Goal: Task Accomplishment & Management: Manage account settings

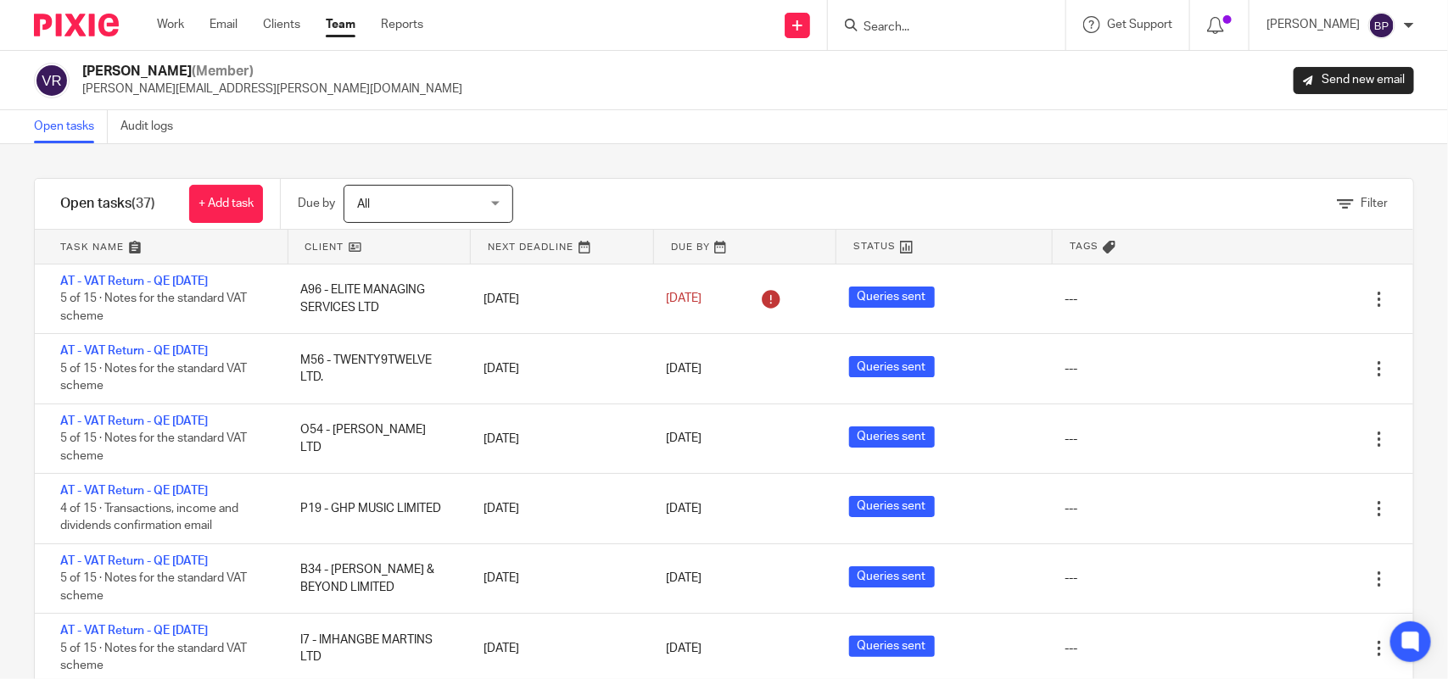
click at [887, 149] on div "Filter tasks Only show tasks matching all of these conditions 1 Client name Is …" at bounding box center [724, 411] width 1448 height 535
click at [291, 144] on div "Filter tasks Only show tasks matching all of these conditions 1 Client name Is …" at bounding box center [724, 411] width 1448 height 535
click at [73, 121] on link "Open tasks" at bounding box center [71, 126] width 74 height 33
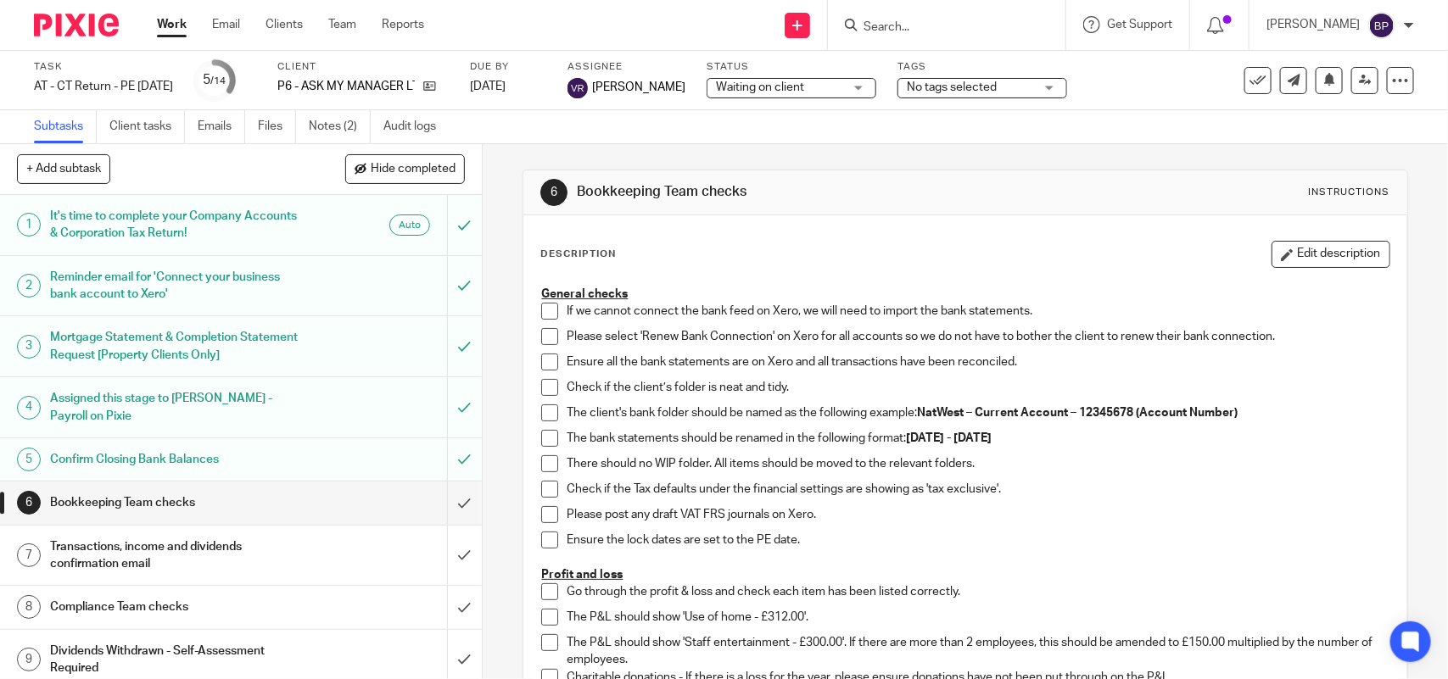
click at [327, 119] on link "Notes (2)" at bounding box center [340, 126] width 62 height 33
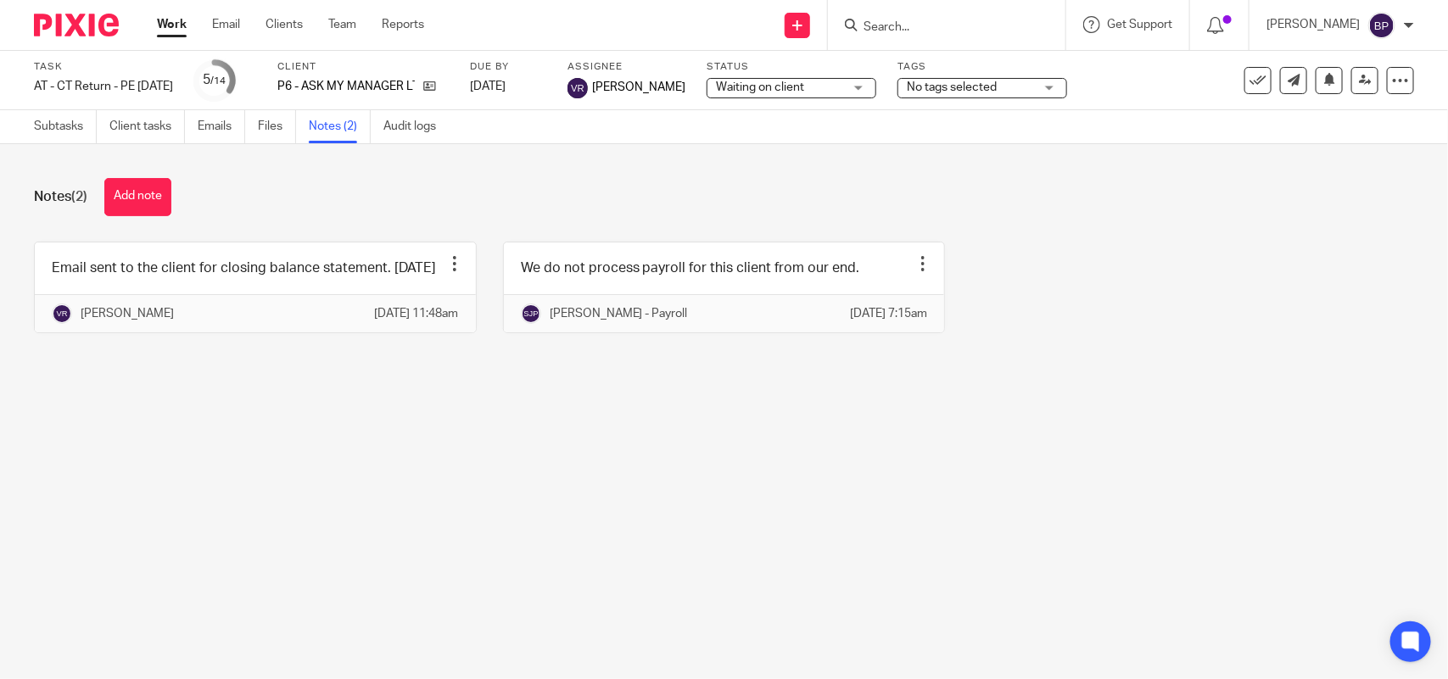
click at [800, 91] on span "Waiting on client" at bounding box center [779, 88] width 127 height 18
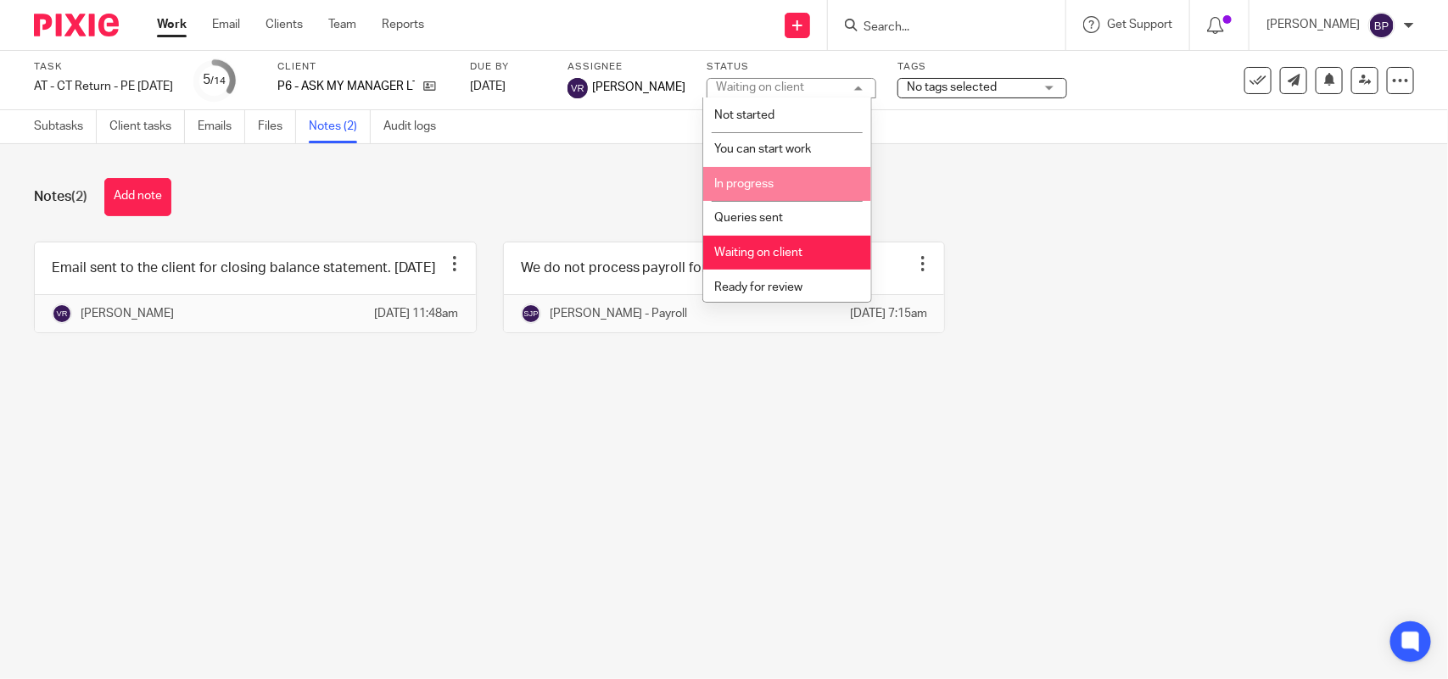
scroll to position [69, 0]
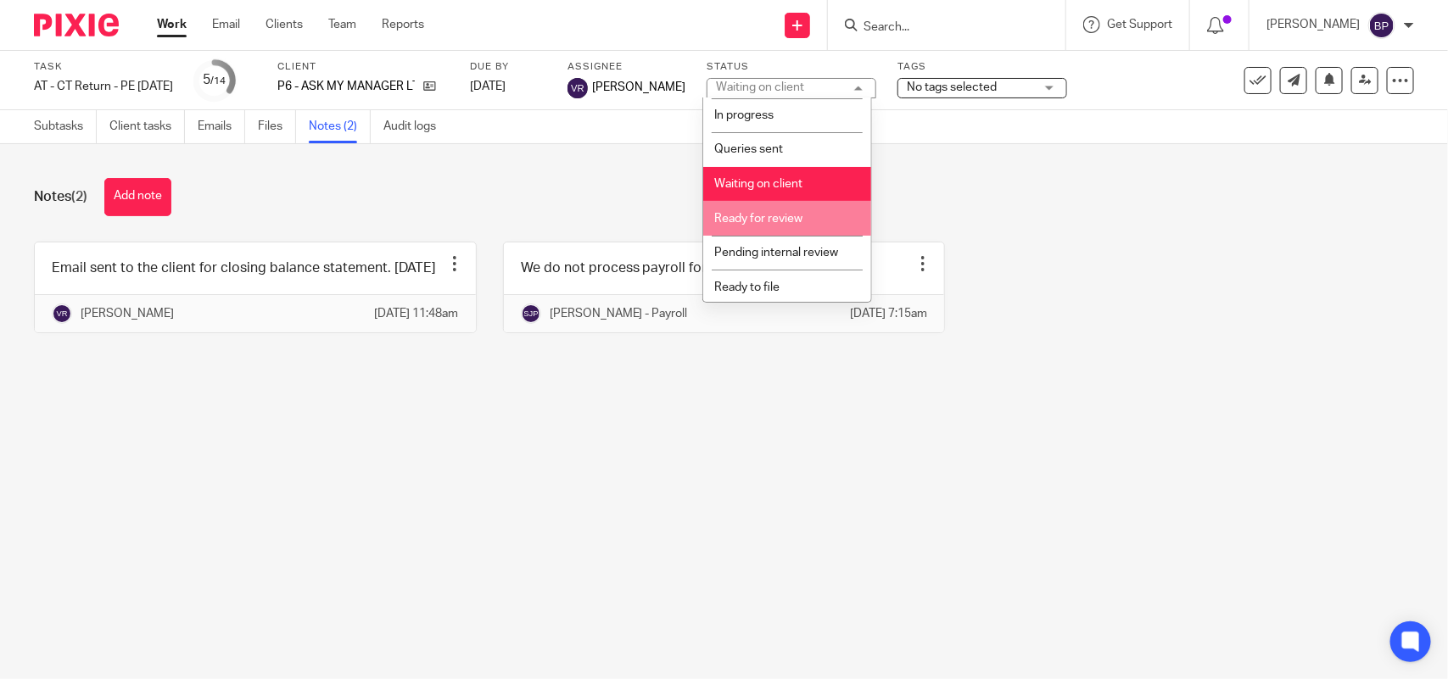
click at [776, 202] on li "Ready for review" at bounding box center [787, 218] width 168 height 35
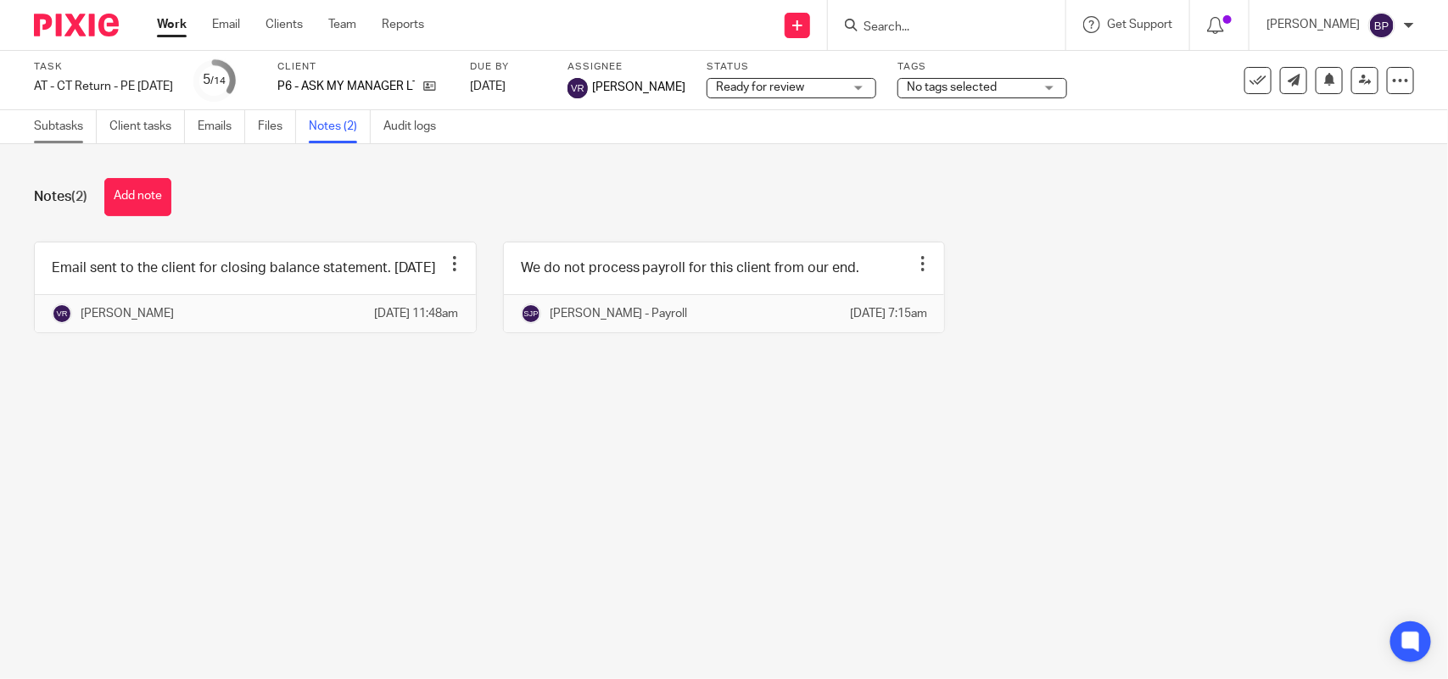
click at [42, 134] on link "Subtasks" at bounding box center [65, 126] width 63 height 33
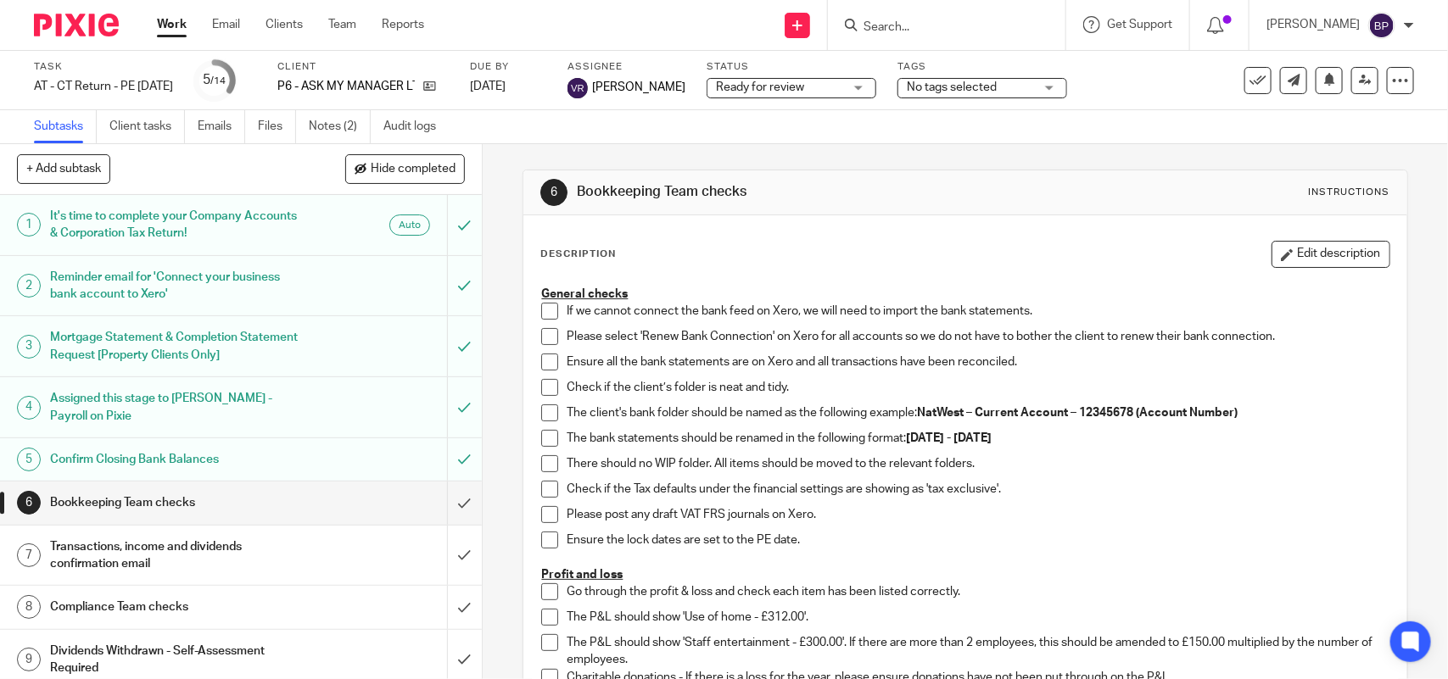
click at [544, 310] on span at bounding box center [549, 311] width 17 height 17
click at [544, 336] on span at bounding box center [549, 336] width 17 height 17
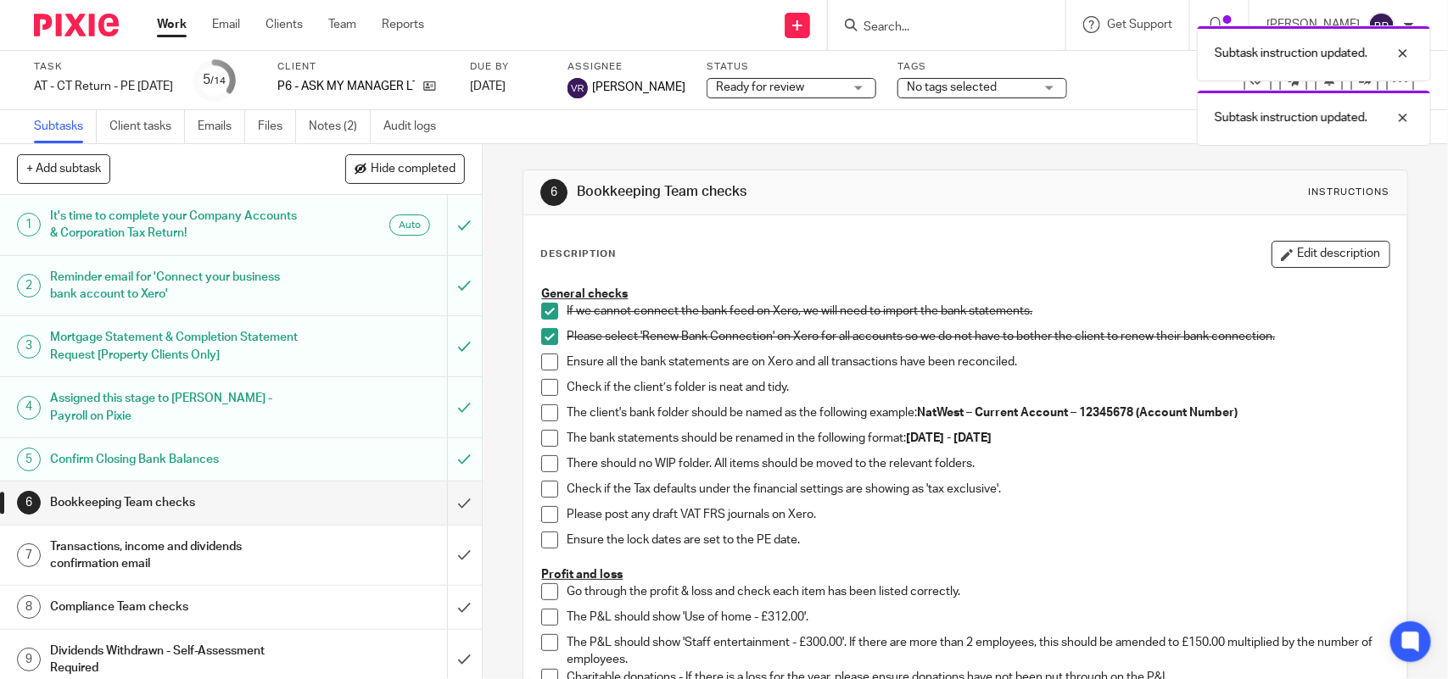
click at [549, 359] on span at bounding box center [549, 362] width 17 height 17
click at [541, 391] on span at bounding box center [549, 387] width 17 height 17
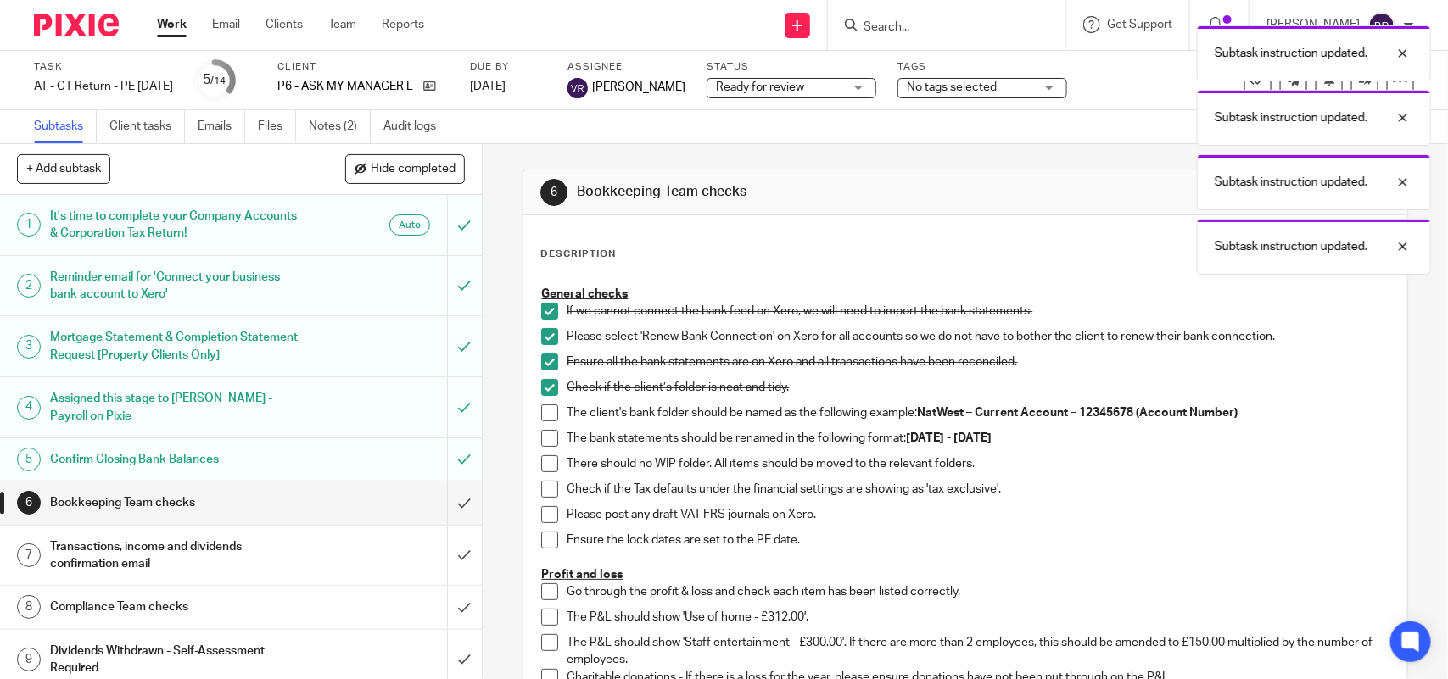
click at [544, 416] on span at bounding box center [549, 413] width 17 height 17
click at [547, 437] on span at bounding box center [549, 438] width 17 height 17
click at [550, 472] on li "There should no WIP folder. All items should be moved to the relevant folders." at bounding box center [964, 467] width 847 height 25
click at [549, 456] on span at bounding box center [549, 463] width 17 height 17
click at [545, 488] on span at bounding box center [549, 489] width 17 height 17
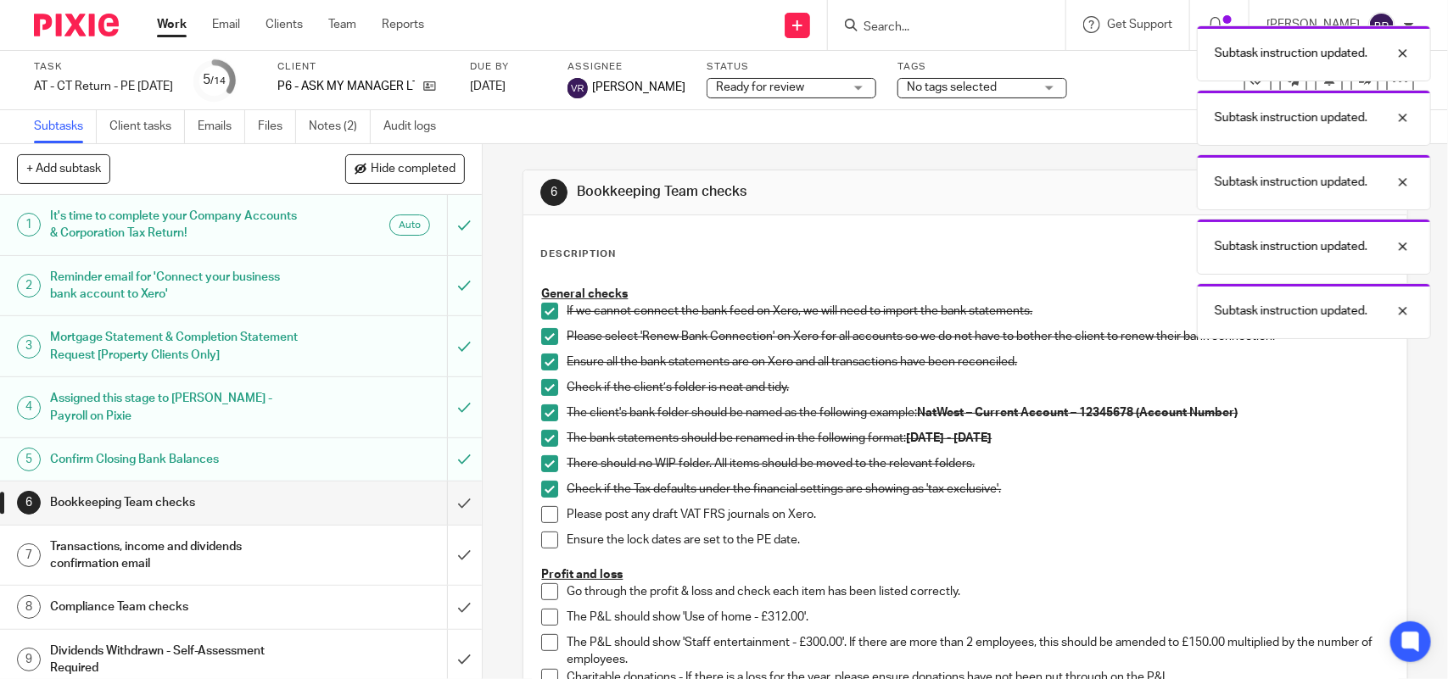
click at [544, 511] on span at bounding box center [549, 514] width 17 height 17
click at [543, 547] on span at bounding box center [549, 540] width 17 height 17
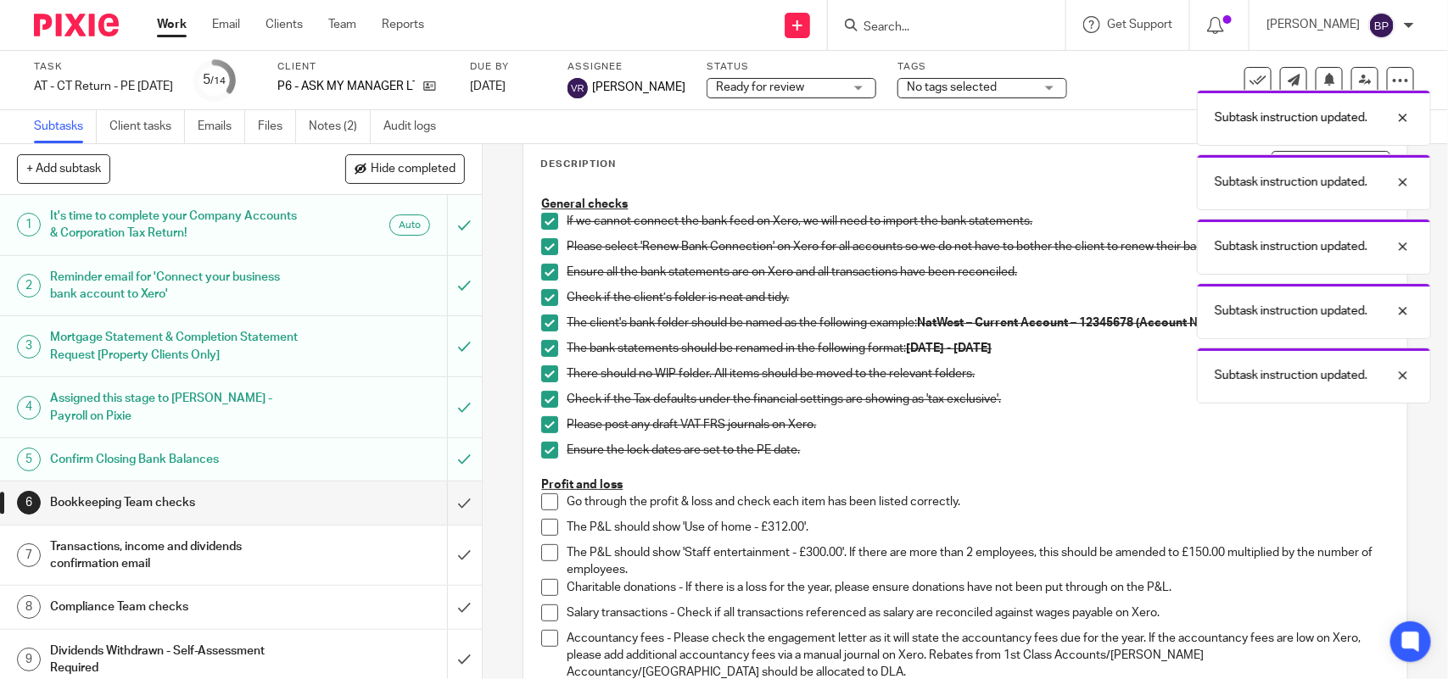
scroll to position [212, 0]
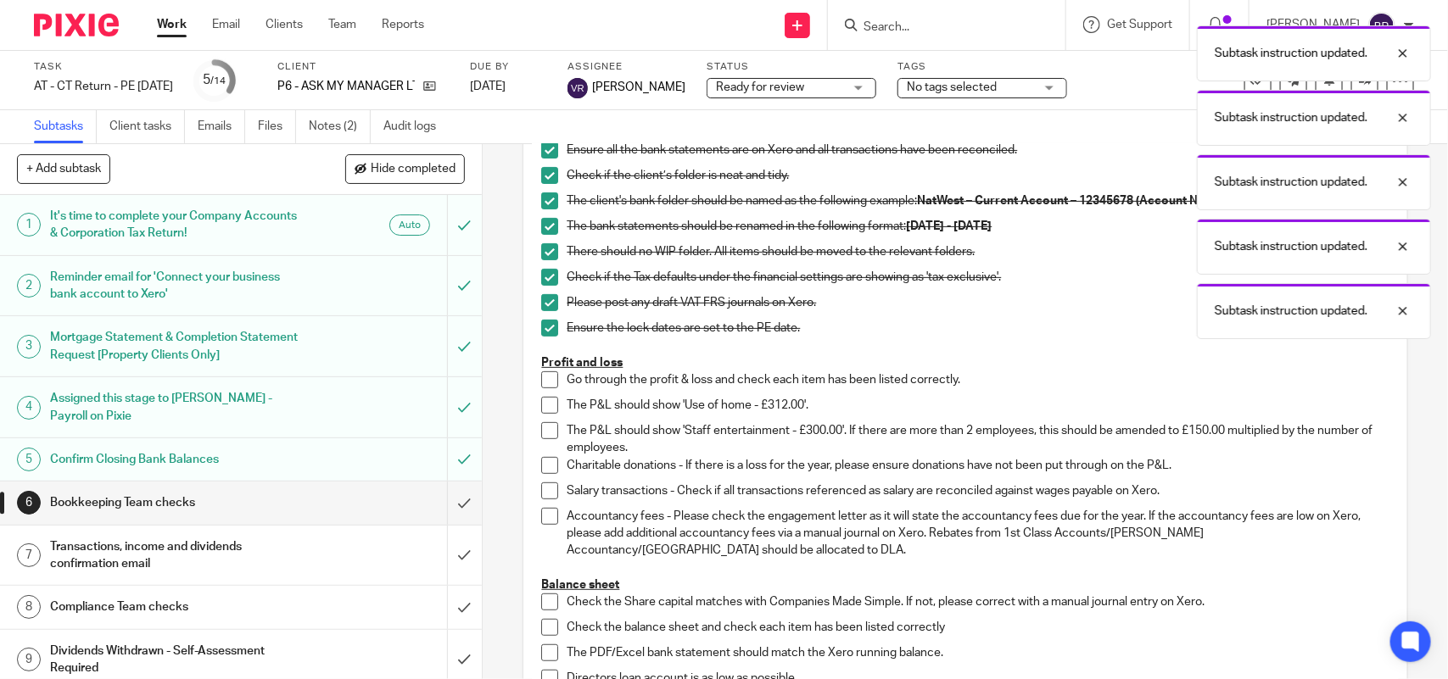
click at [545, 382] on span at bounding box center [549, 379] width 17 height 17
click at [541, 405] on span at bounding box center [549, 405] width 17 height 17
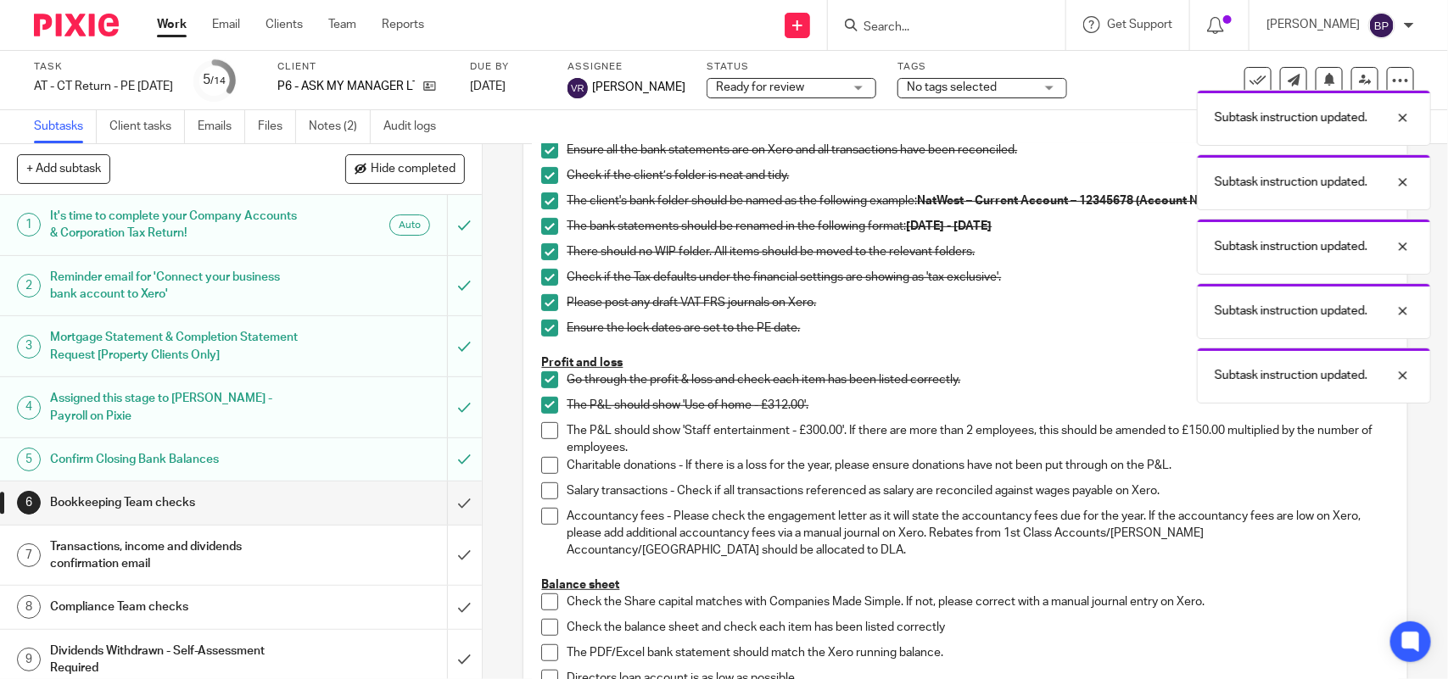
click at [543, 435] on span at bounding box center [549, 430] width 17 height 17
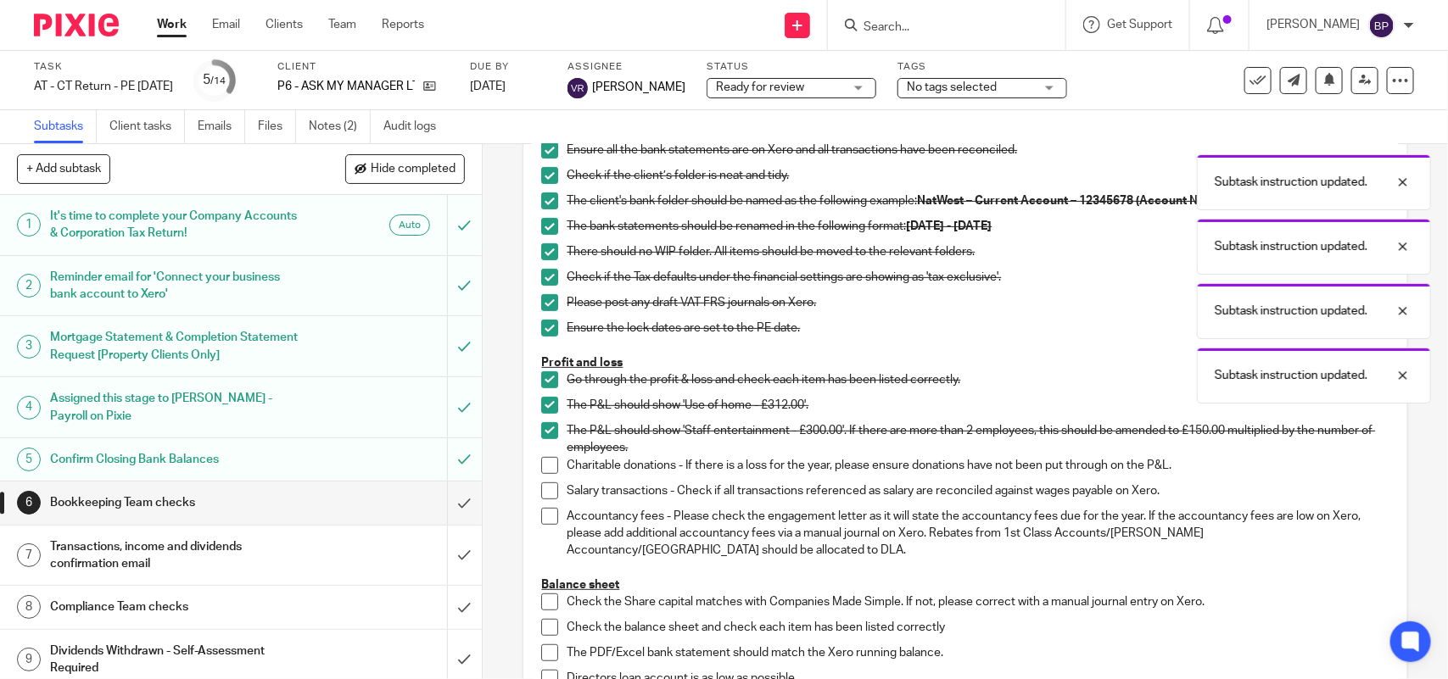
click at [544, 473] on span at bounding box center [549, 465] width 17 height 17
click at [547, 494] on span at bounding box center [549, 491] width 17 height 17
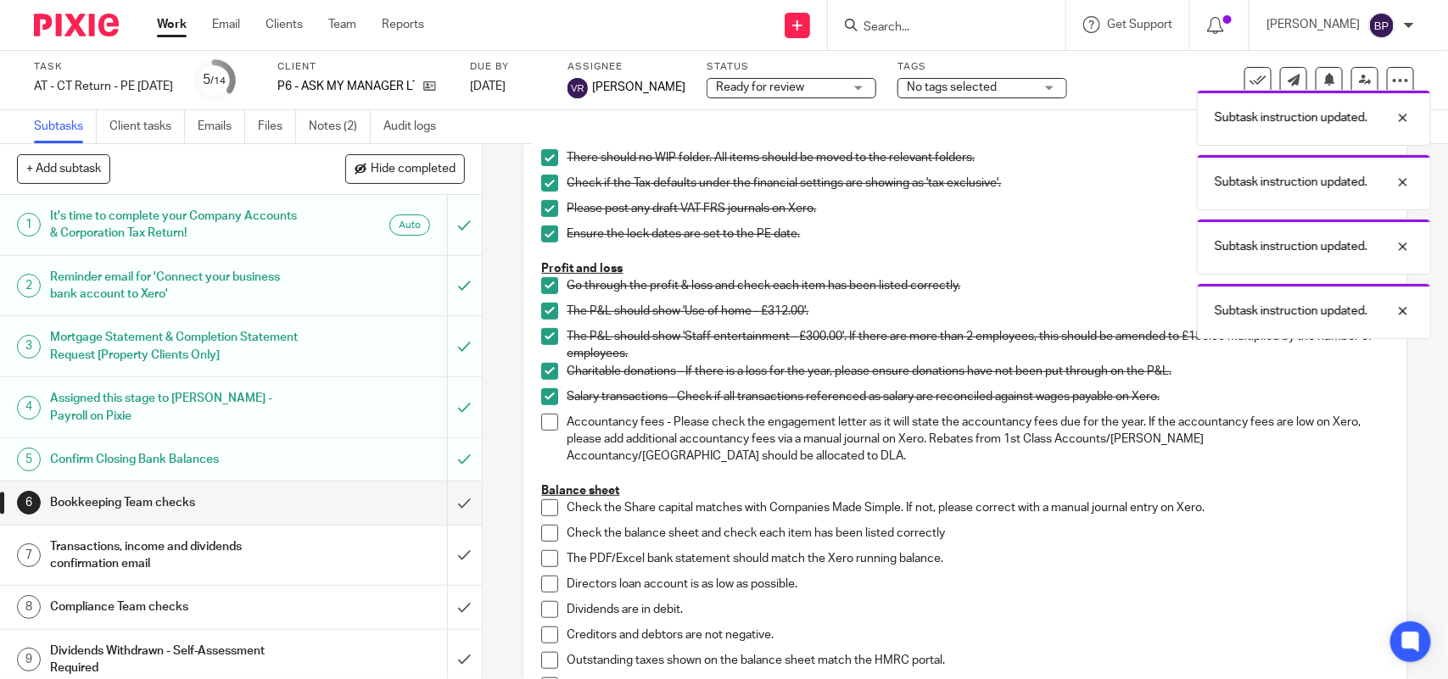
scroll to position [530, 0]
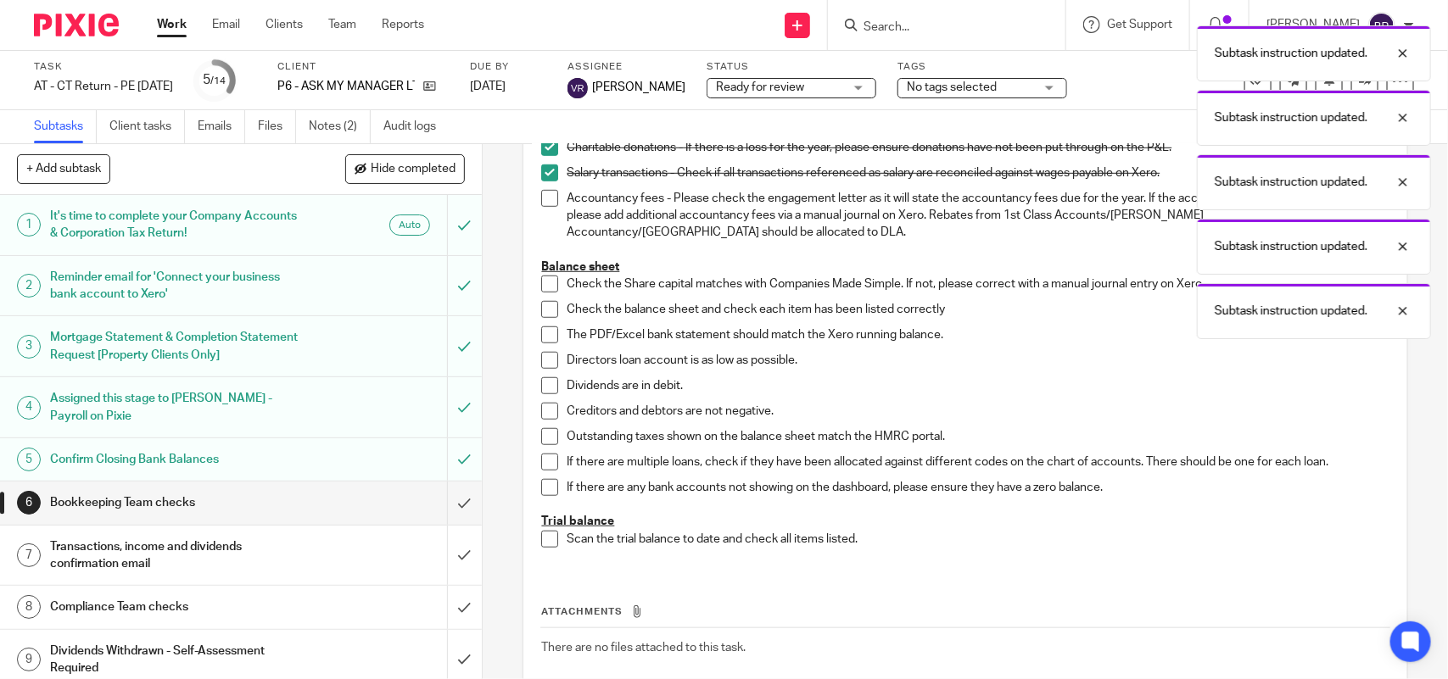
click at [541, 196] on span at bounding box center [549, 198] width 17 height 17
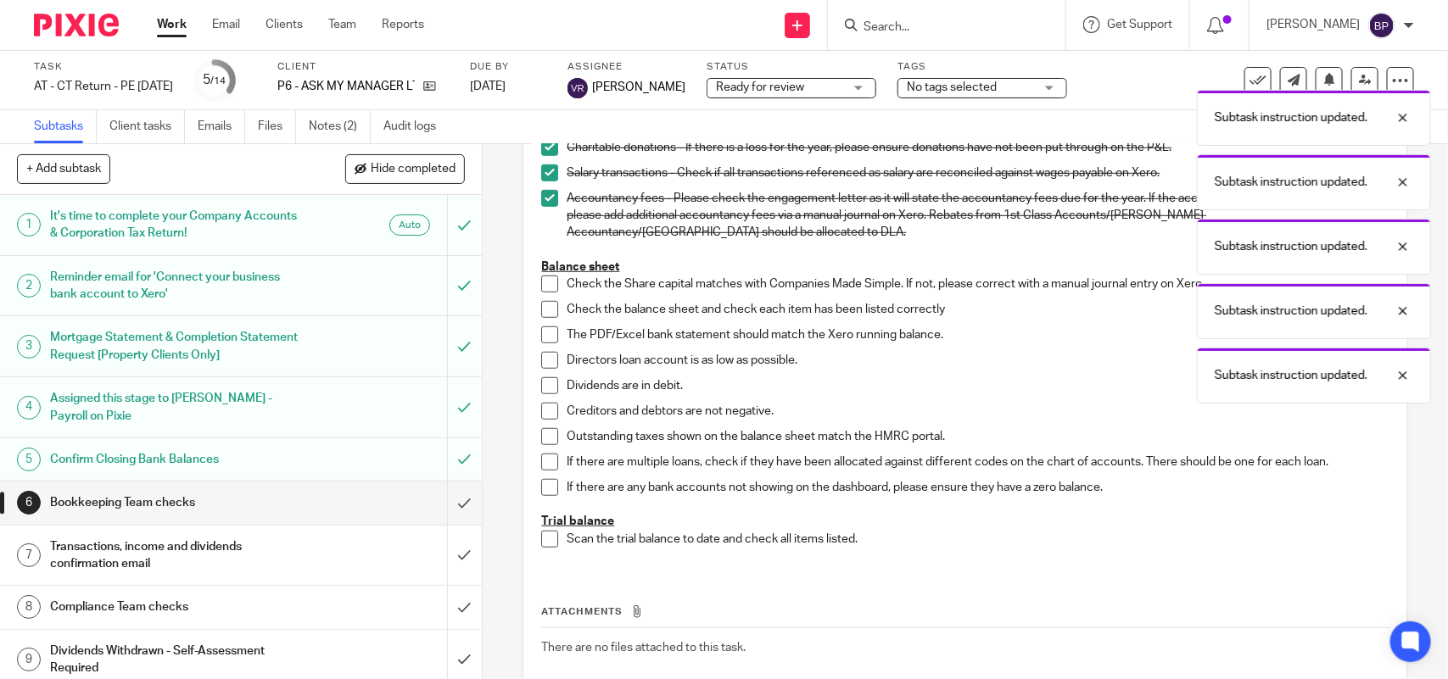
click at [541, 282] on span at bounding box center [549, 284] width 17 height 17
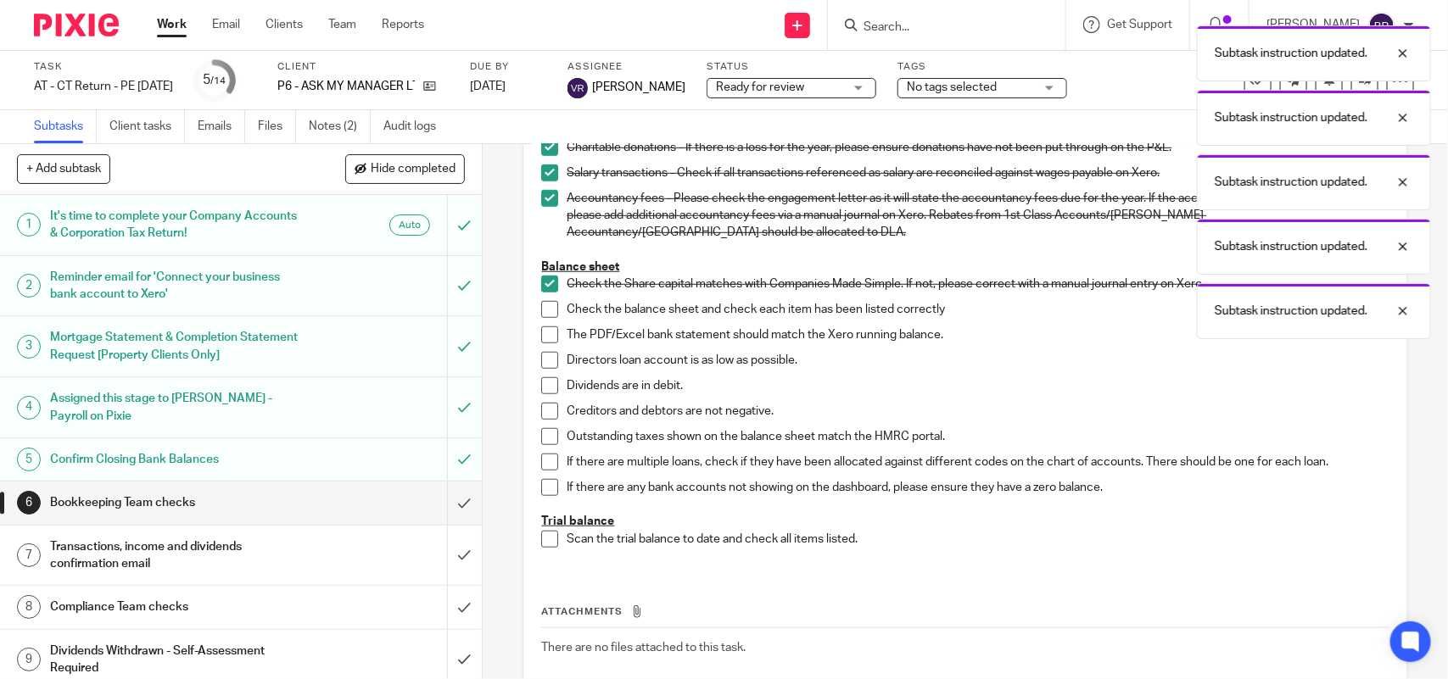
click at [544, 319] on li "Check the balance sheet and check each item has been listed correctly" at bounding box center [964, 313] width 847 height 25
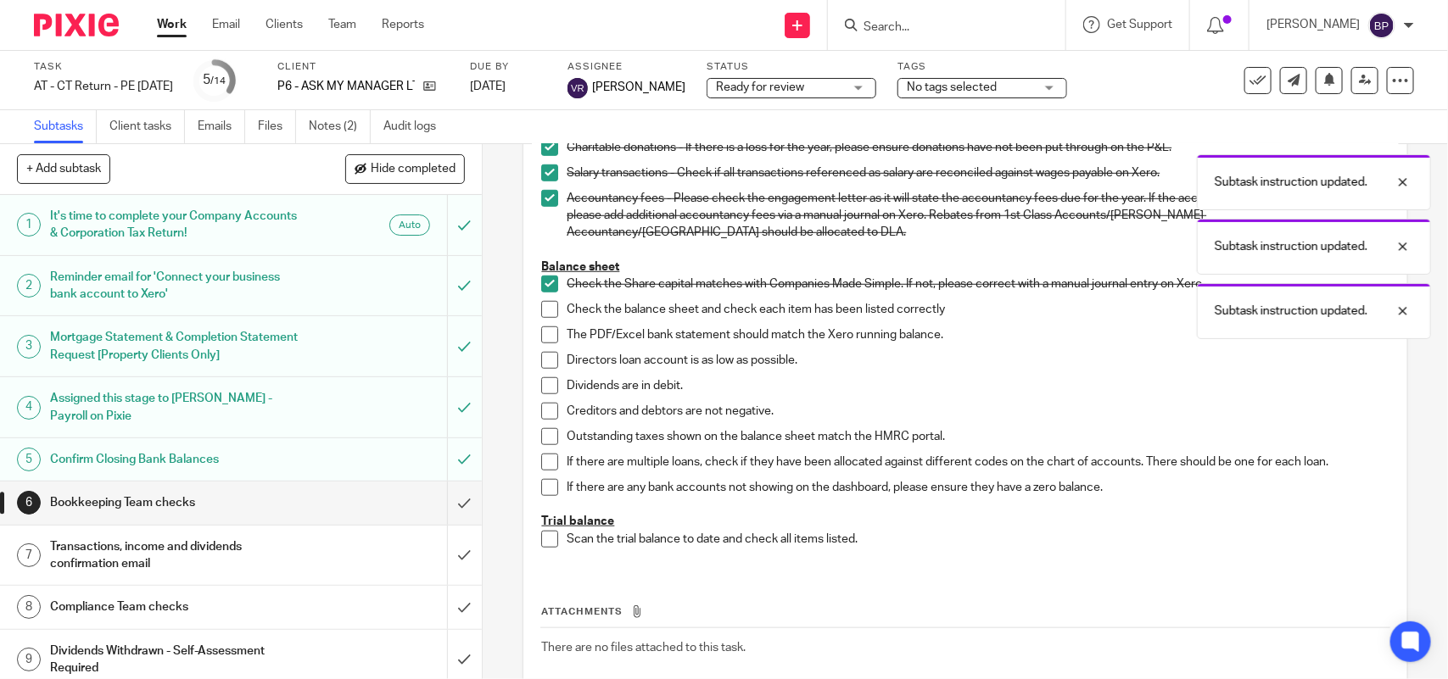
click at [543, 311] on span at bounding box center [549, 309] width 17 height 17
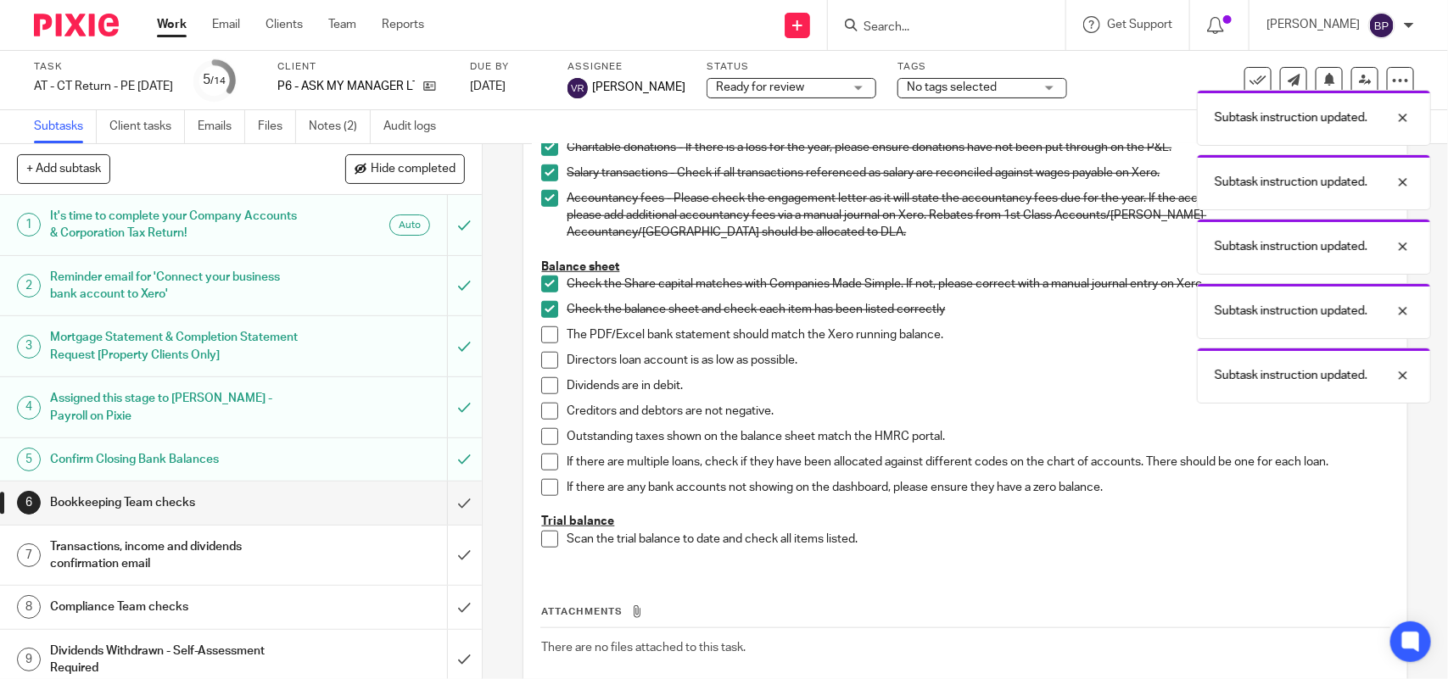
click at [541, 335] on span at bounding box center [549, 335] width 17 height 17
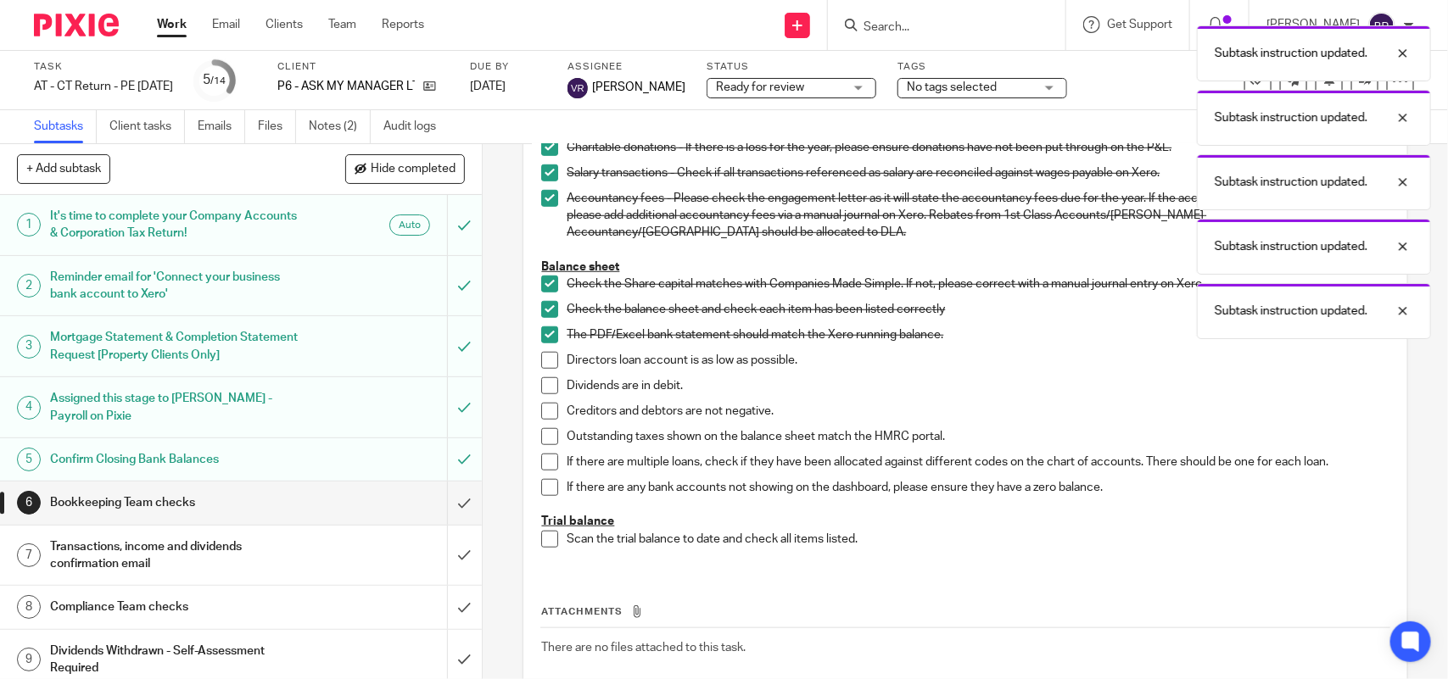
click at [544, 363] on span at bounding box center [549, 360] width 17 height 17
click at [544, 390] on span at bounding box center [549, 385] width 17 height 17
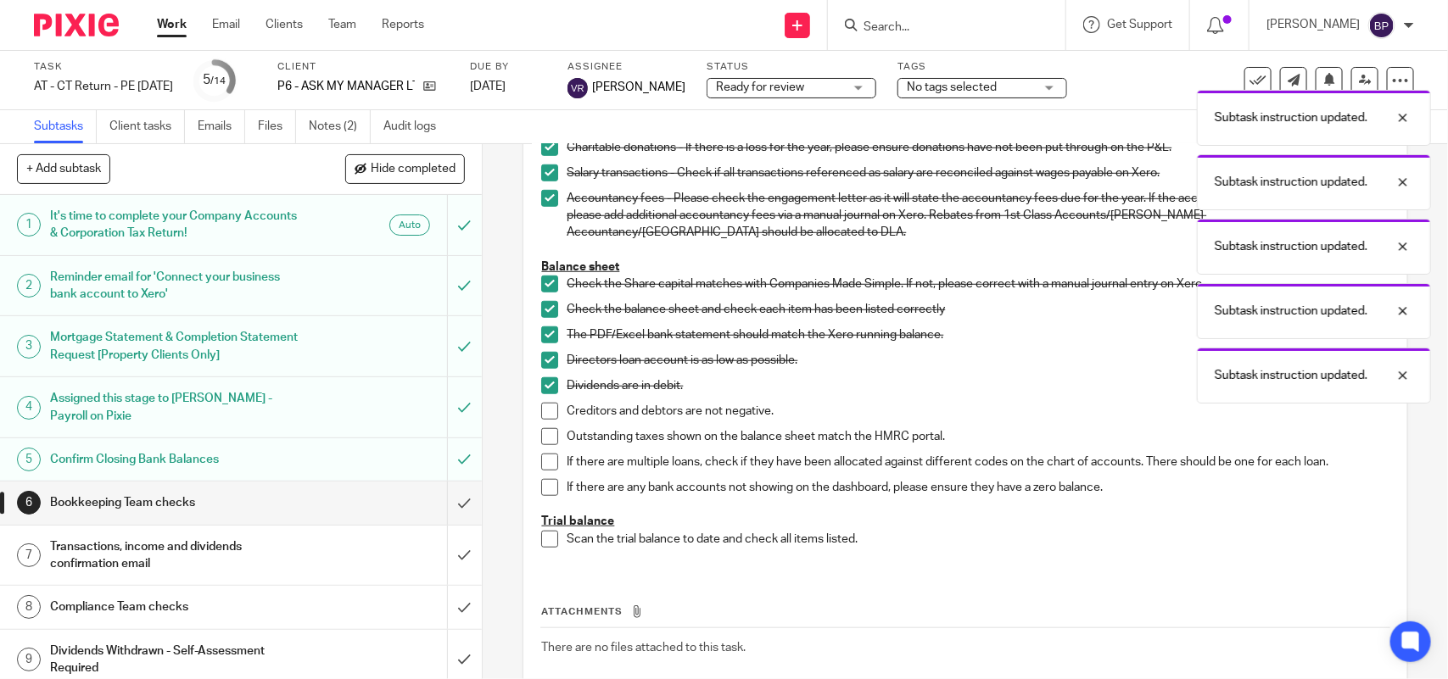
click at [550, 416] on span at bounding box center [549, 411] width 17 height 17
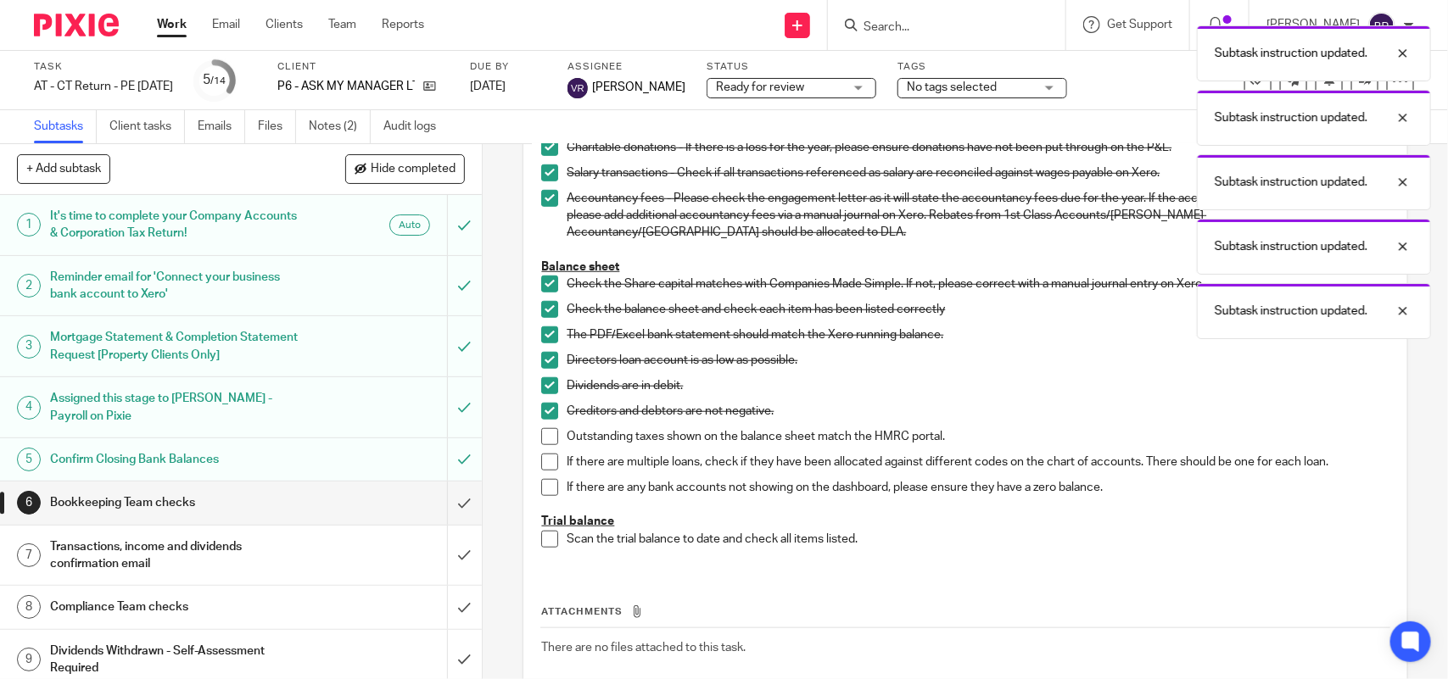
click at [544, 434] on span at bounding box center [549, 436] width 17 height 17
click at [541, 460] on span at bounding box center [549, 462] width 17 height 17
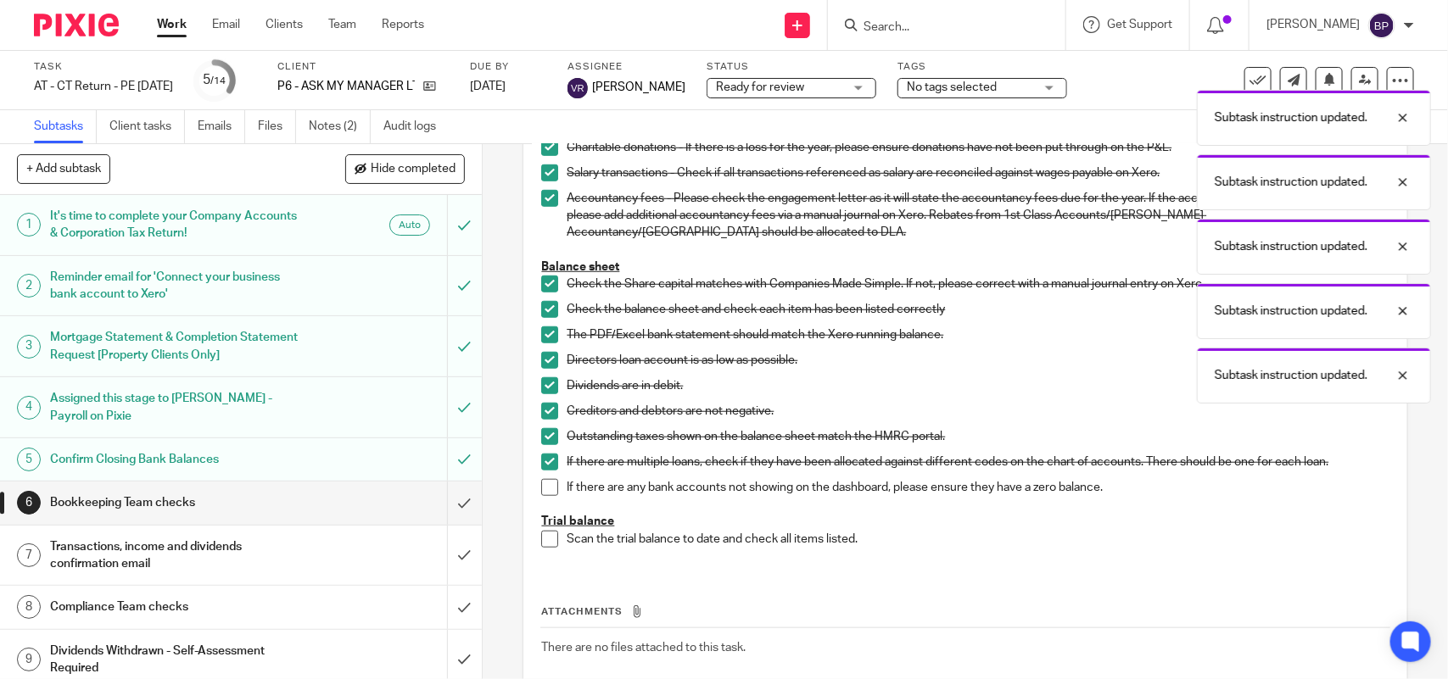
click at [541, 493] on span at bounding box center [549, 487] width 17 height 17
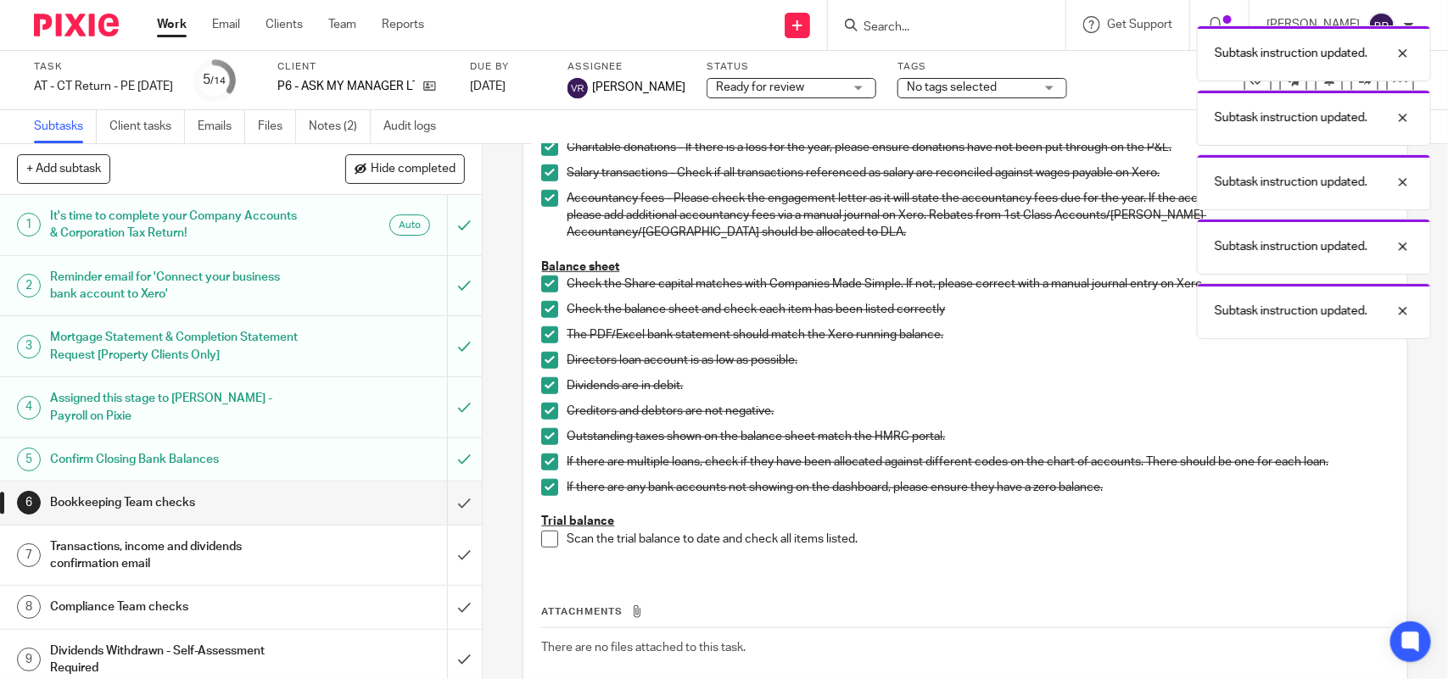
click at [544, 541] on span at bounding box center [549, 539] width 17 height 17
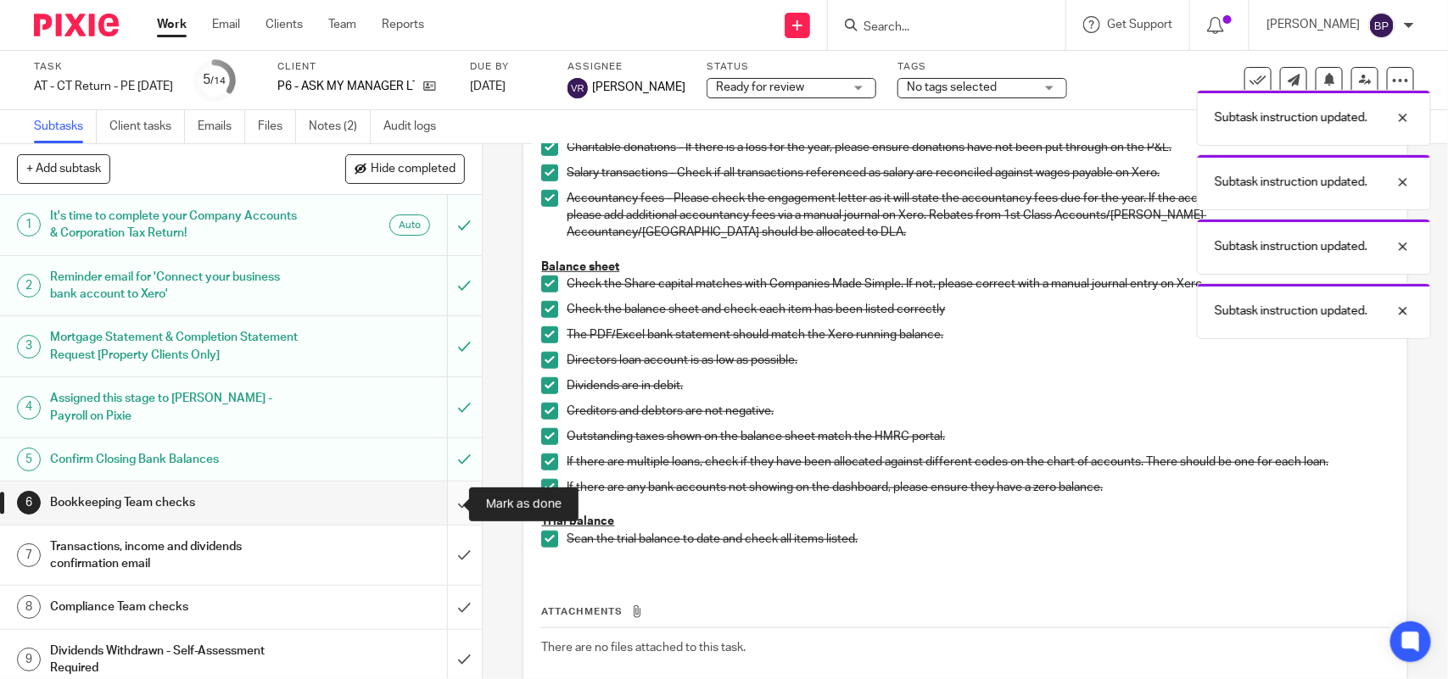
click at [445, 502] on input "submit" at bounding box center [241, 503] width 482 height 42
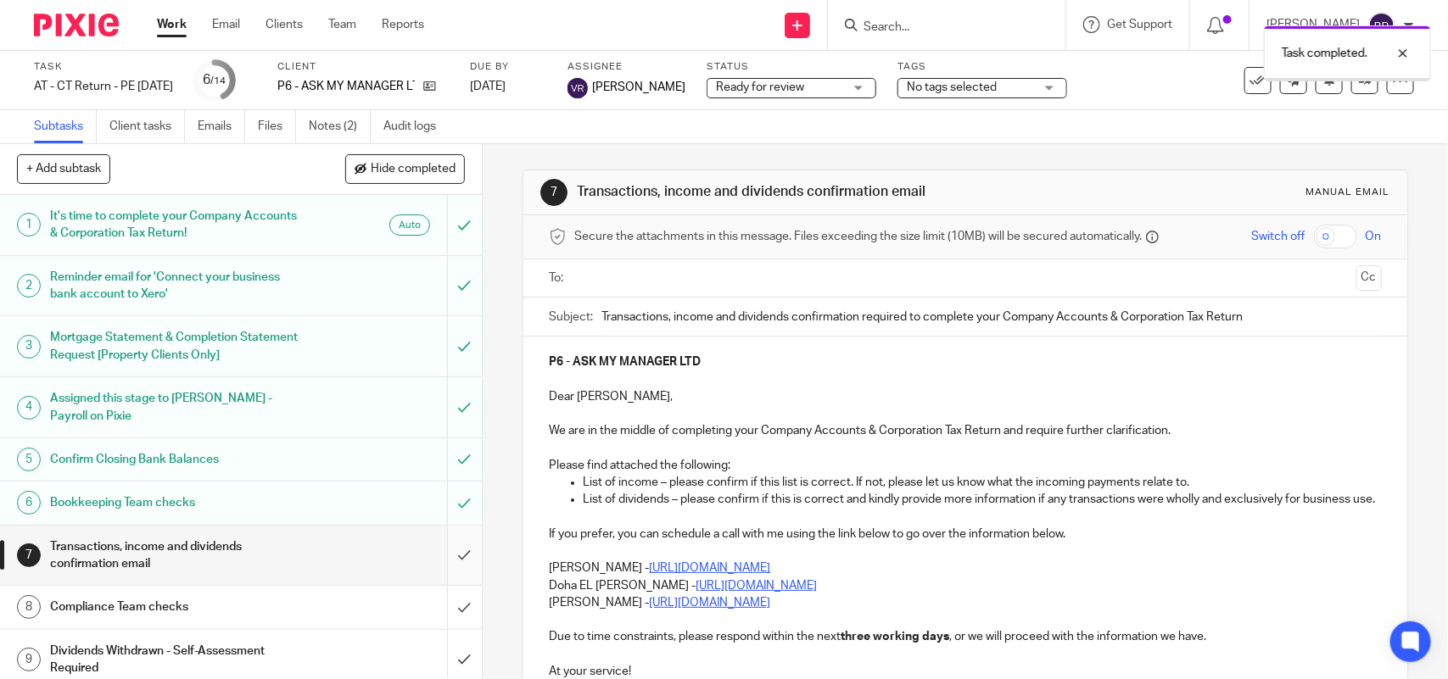
scroll to position [212, 0]
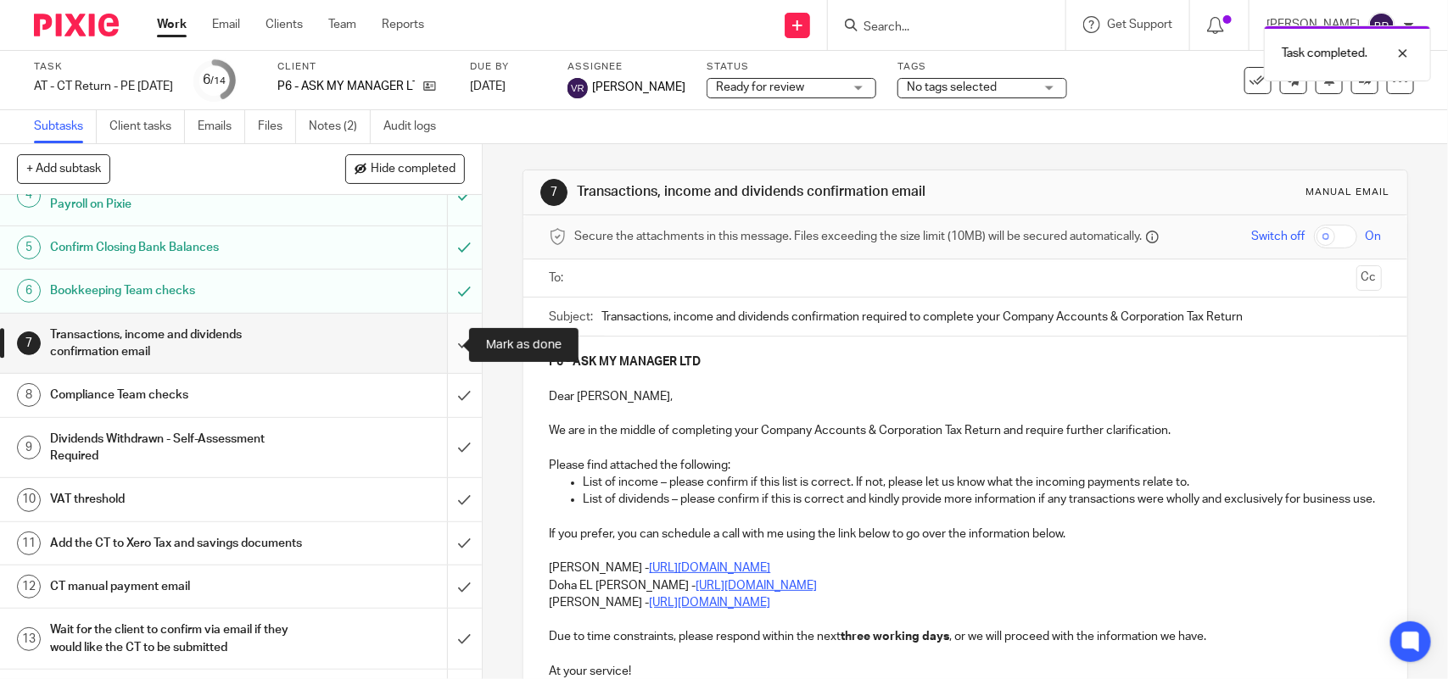
click at [439, 349] on input "submit" at bounding box center [241, 344] width 482 height 60
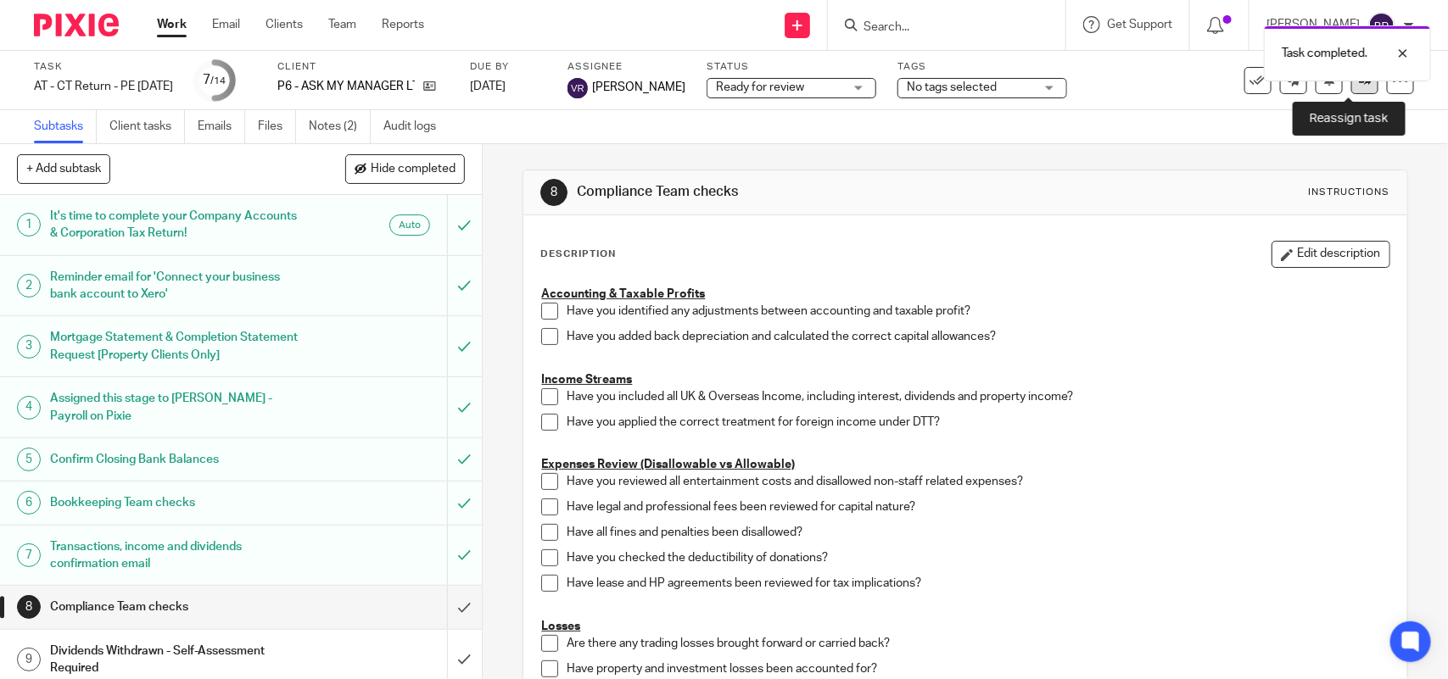
click at [1358, 85] on link at bounding box center [1364, 80] width 27 height 27
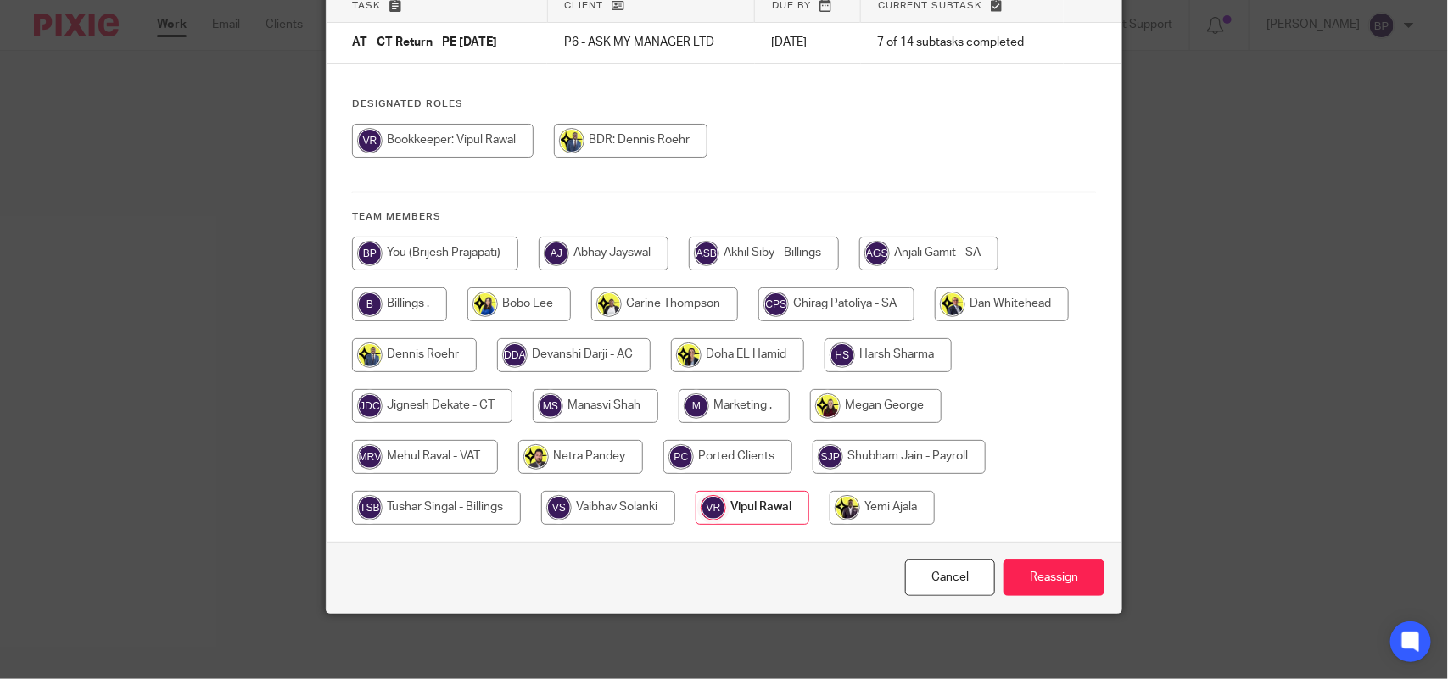
scroll to position [137, 0]
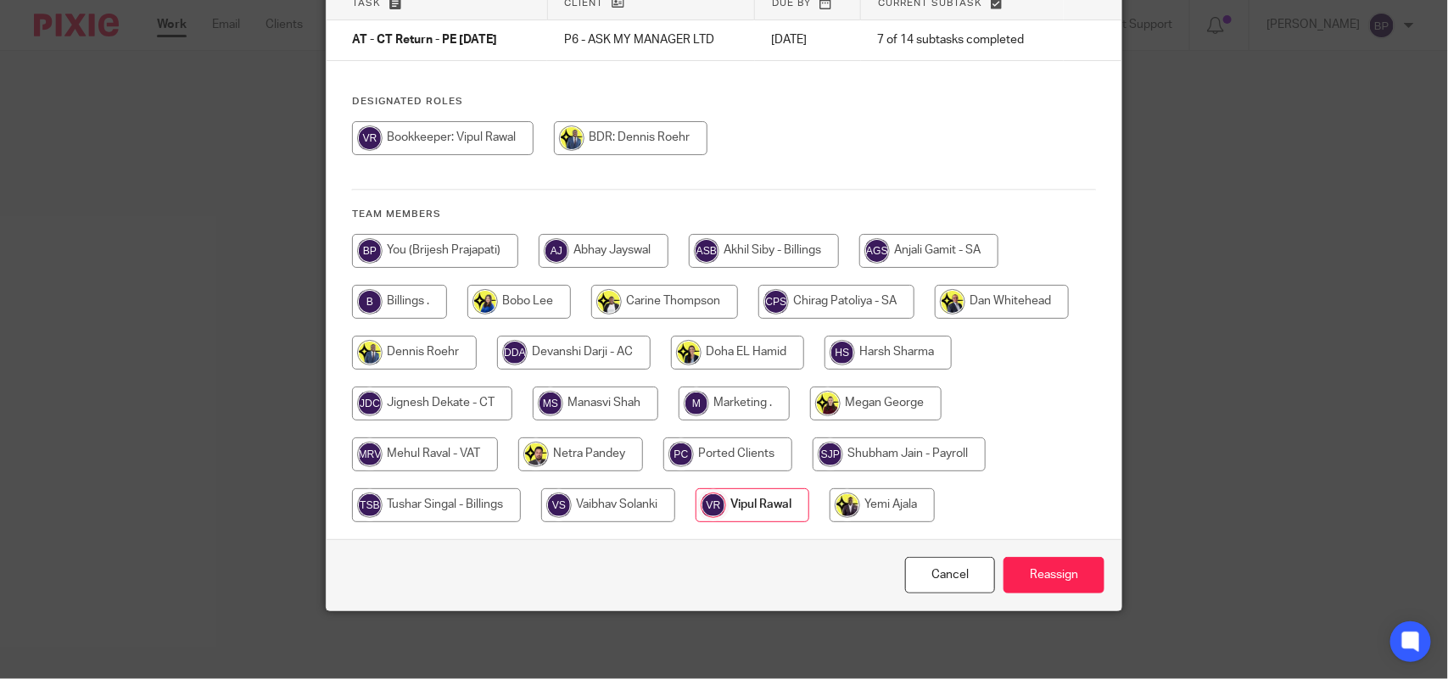
click at [460, 405] on input "radio" at bounding box center [432, 404] width 160 height 34
radio input "true"
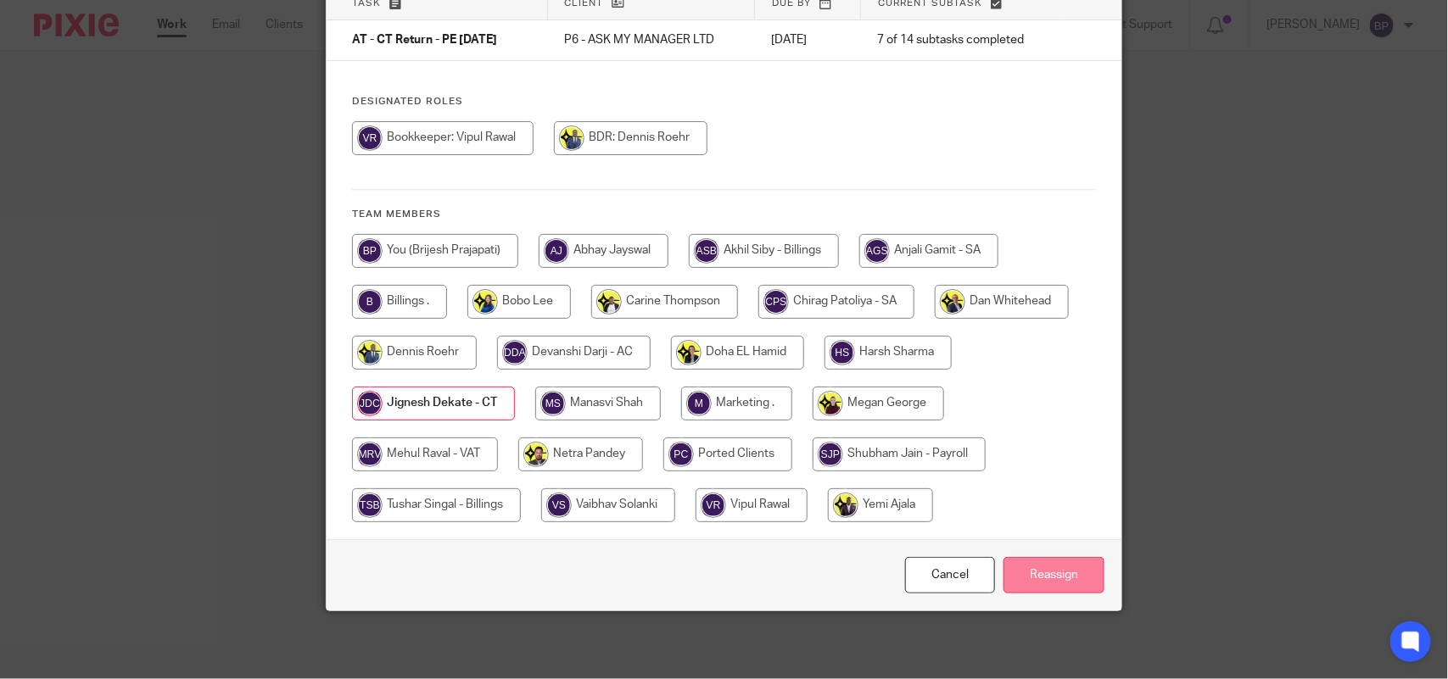
click at [1061, 569] on input "Reassign" at bounding box center [1053, 575] width 101 height 36
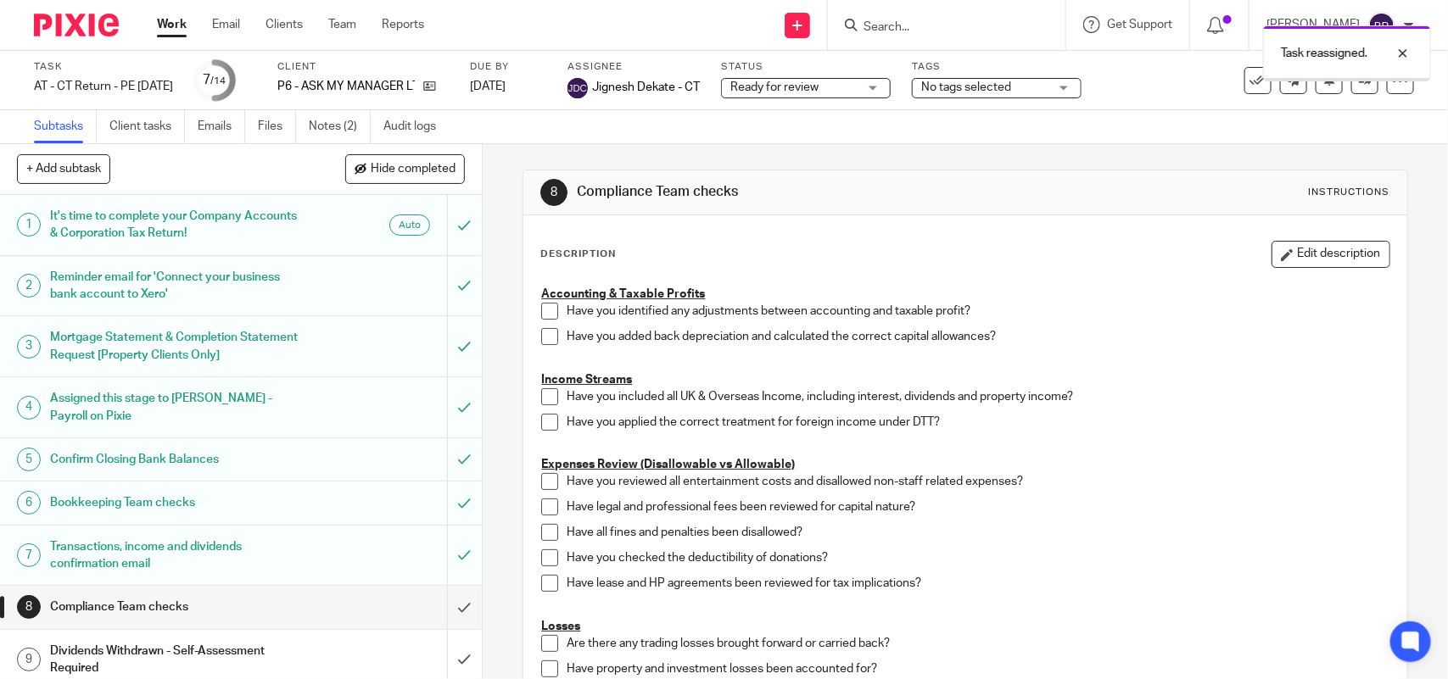
scroll to position [212, 0]
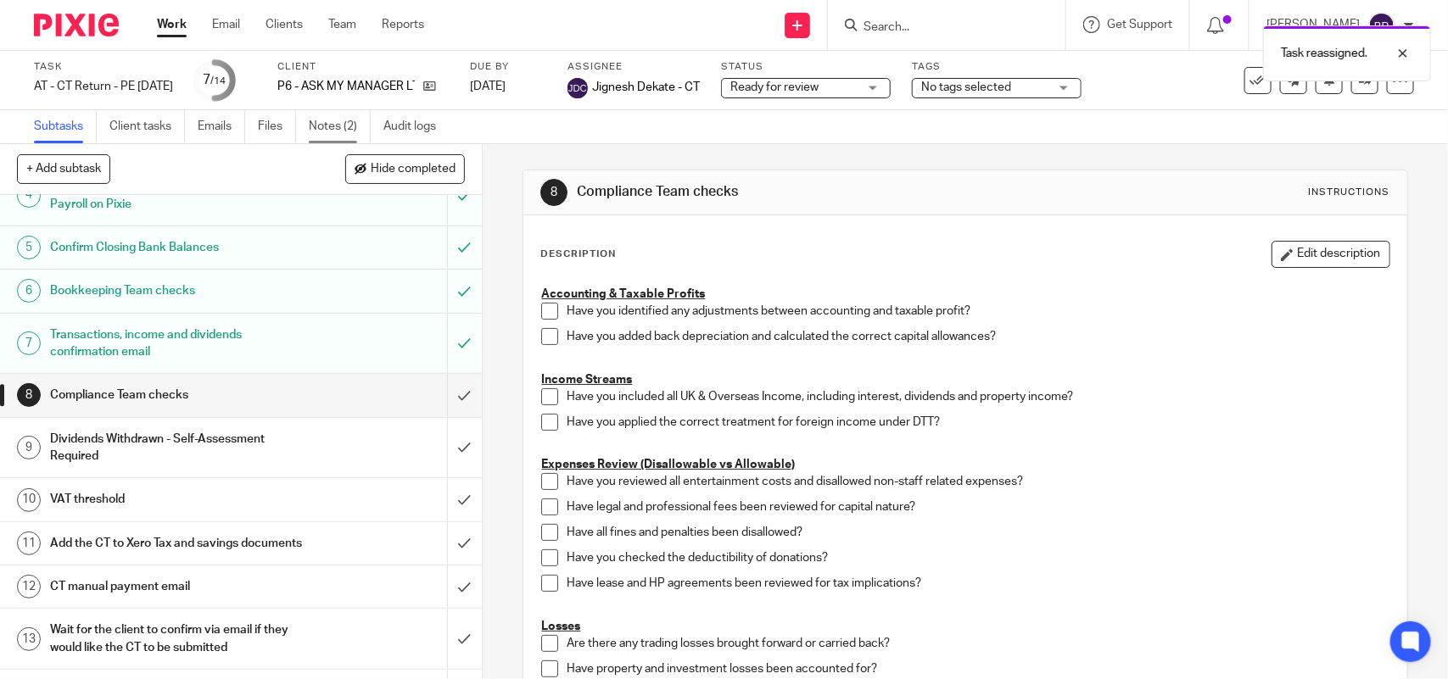
click at [325, 130] on link "Notes (2)" at bounding box center [340, 126] width 62 height 33
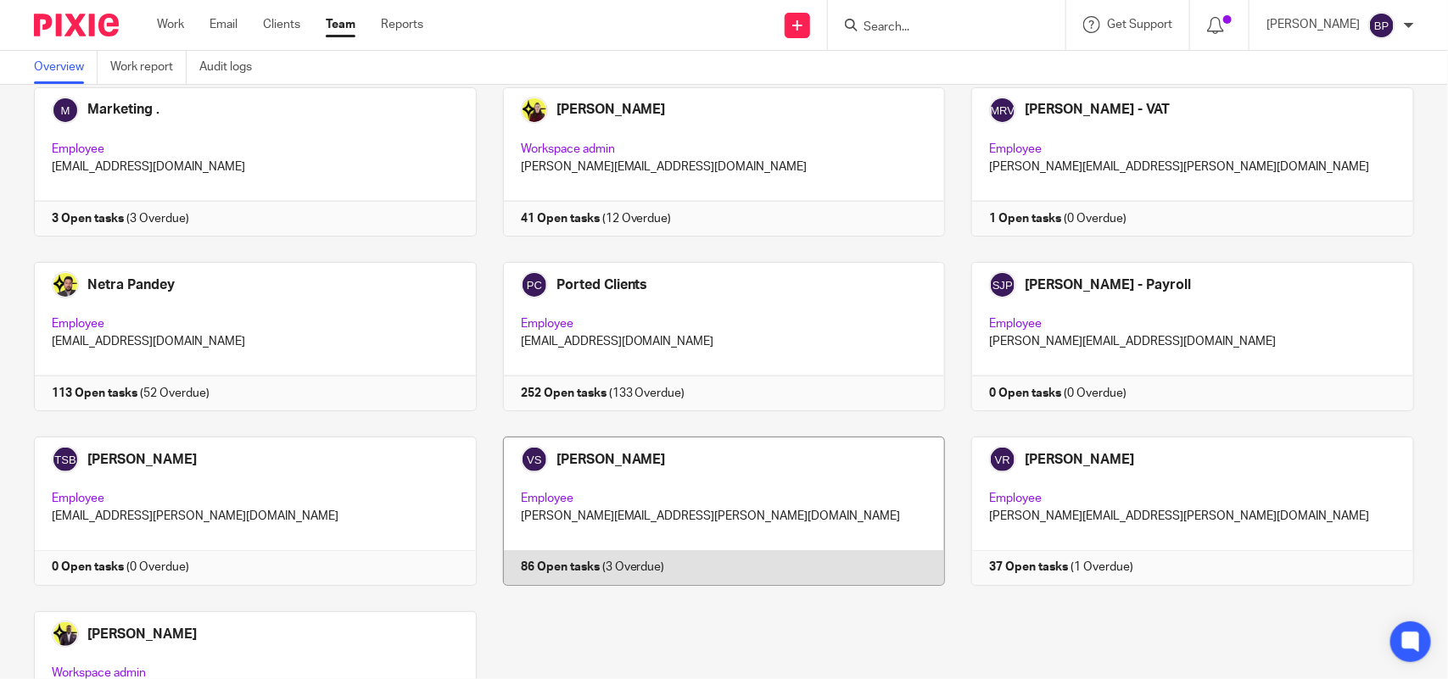
scroll to position [797, 0]
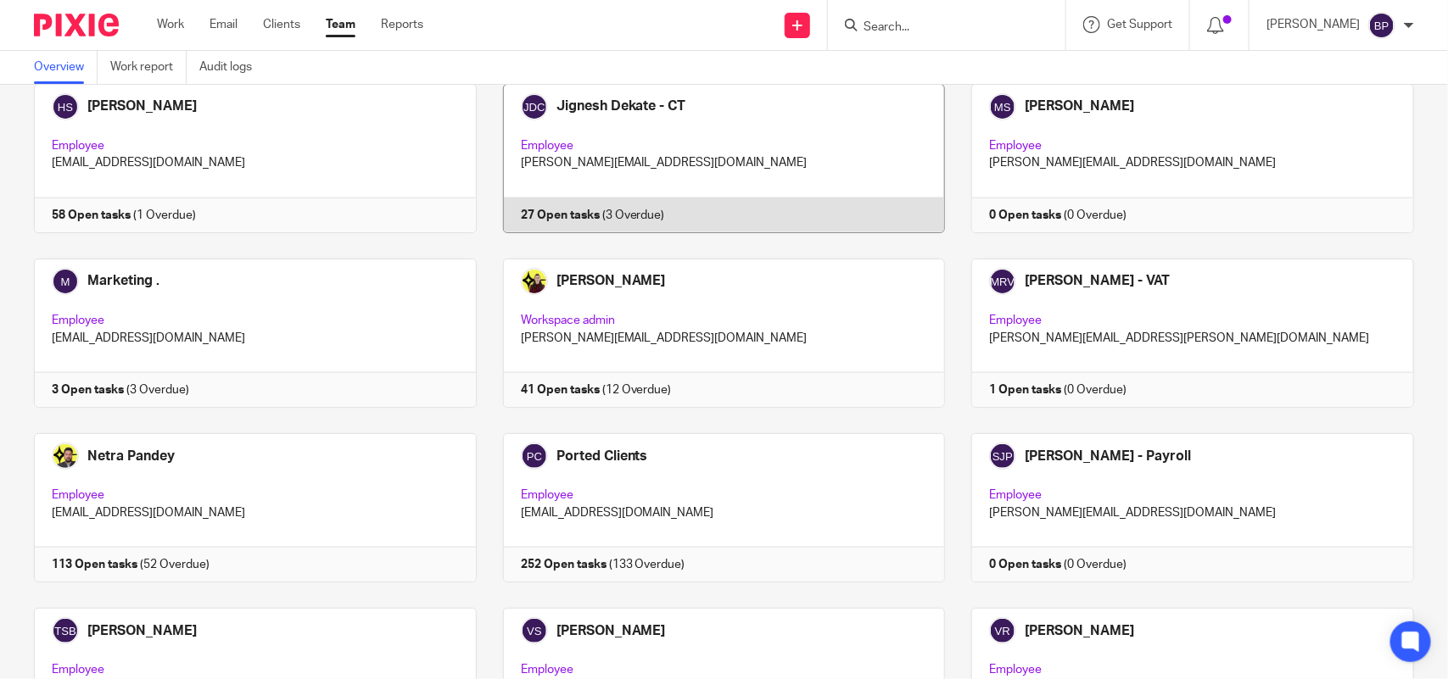
click at [766, 151] on link at bounding box center [711, 158] width 469 height 149
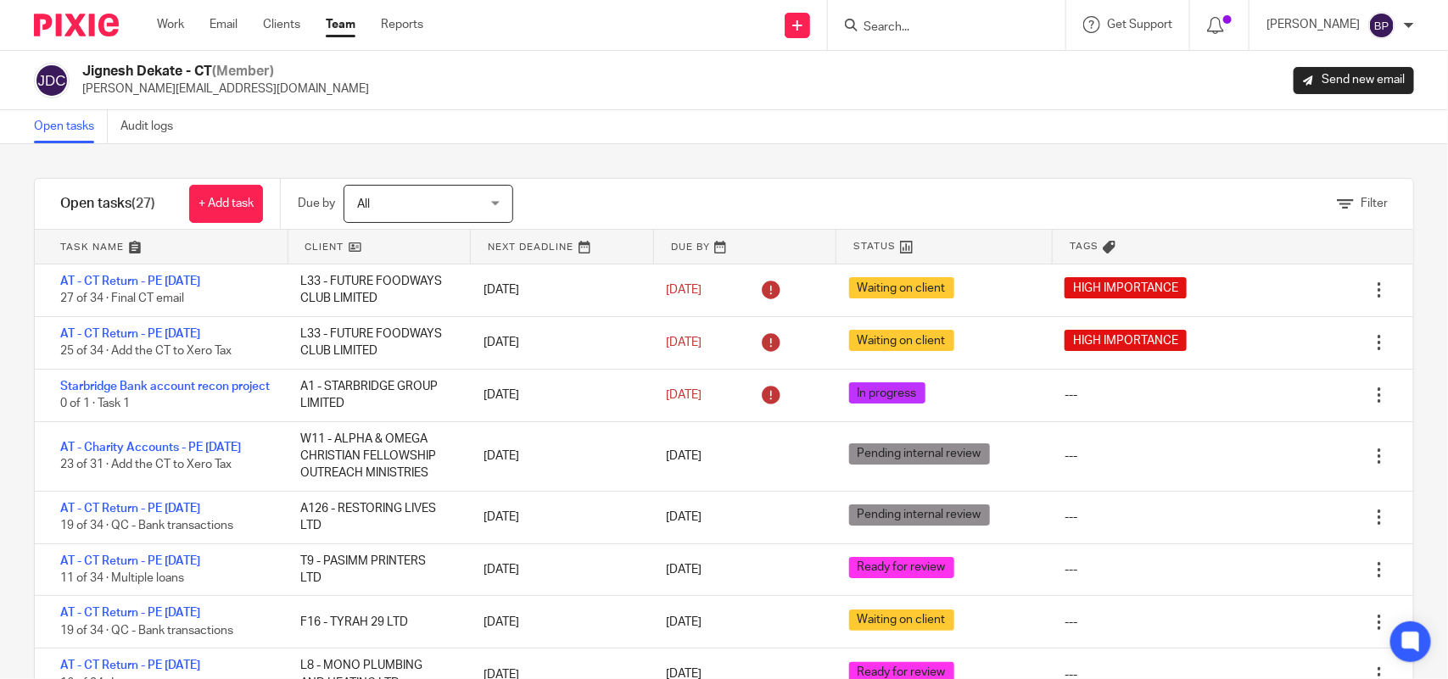
click at [656, 166] on div "Filter tasks Only show tasks matching all of these conditions 1 Client name Is …" at bounding box center [724, 411] width 1448 height 535
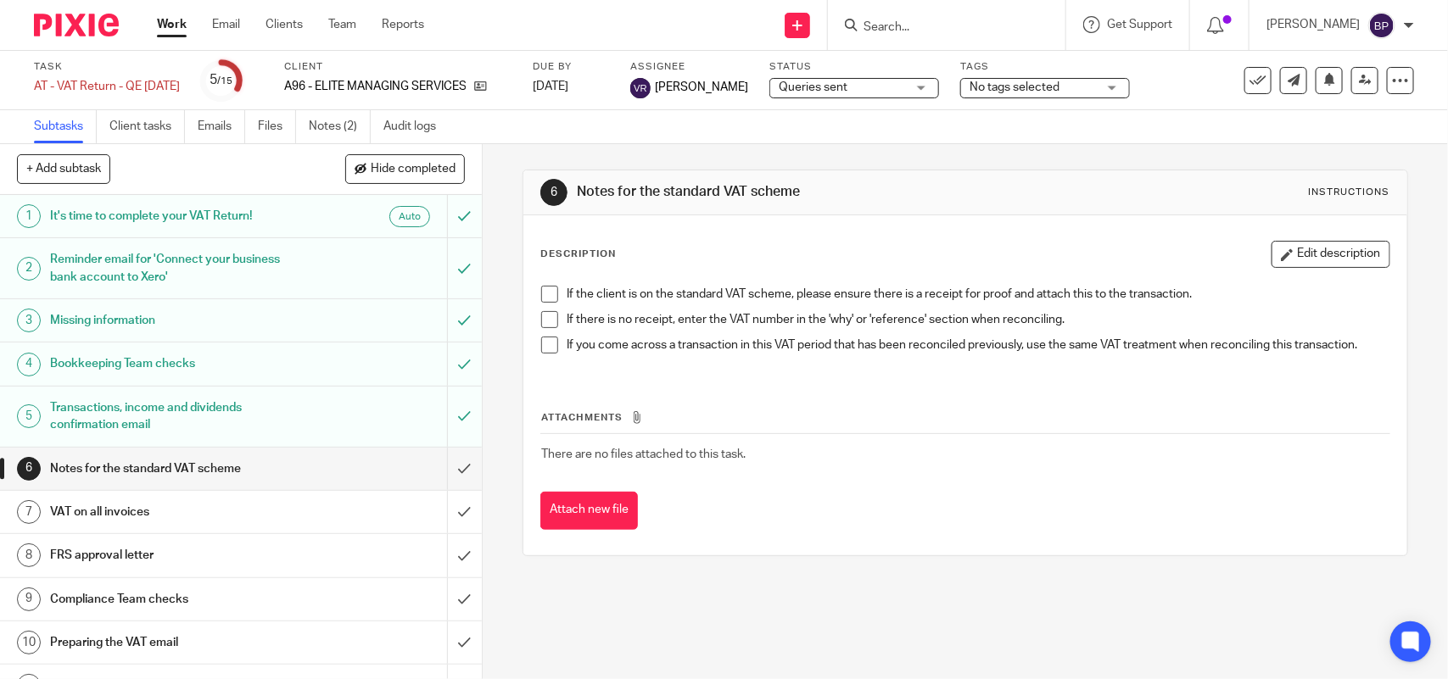
click at [234, 405] on h1 "Transactions, income and dividends confirmation email" at bounding box center [177, 416] width 254 height 43
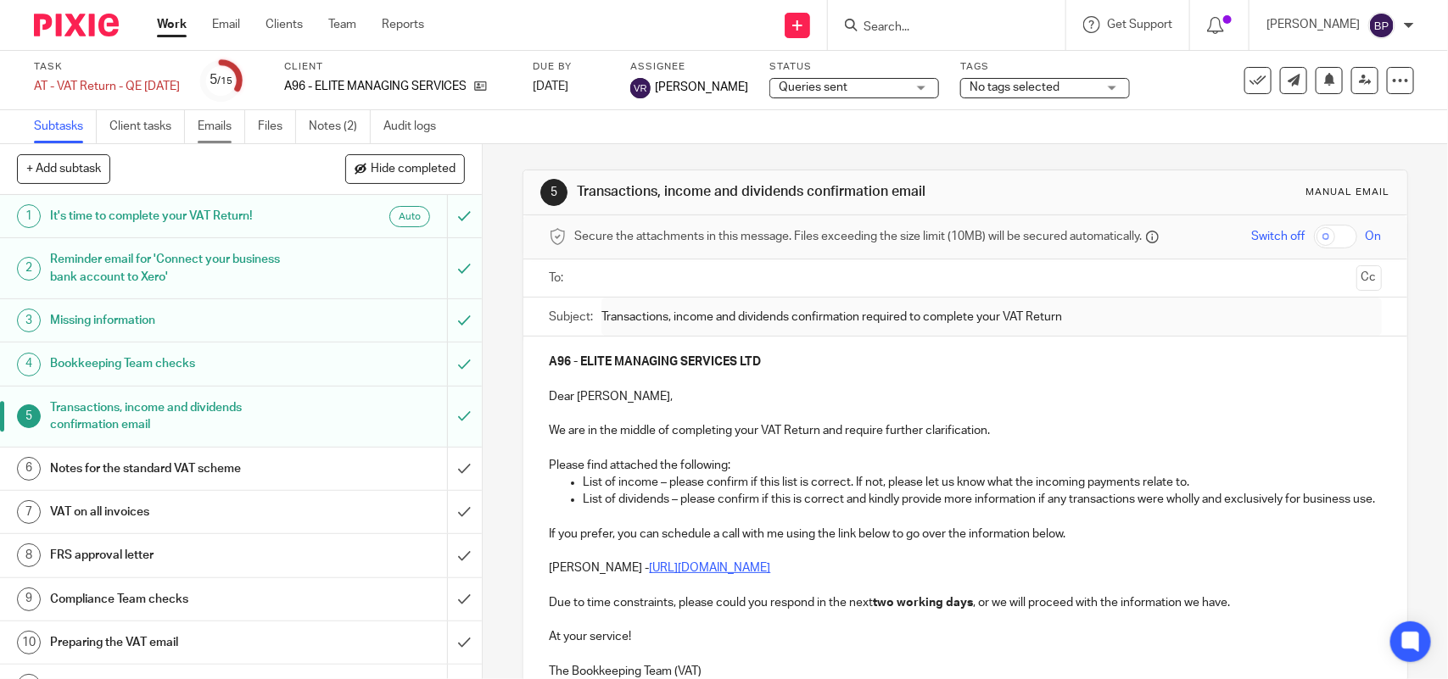
click at [225, 129] on link "Emails" at bounding box center [221, 126] width 47 height 33
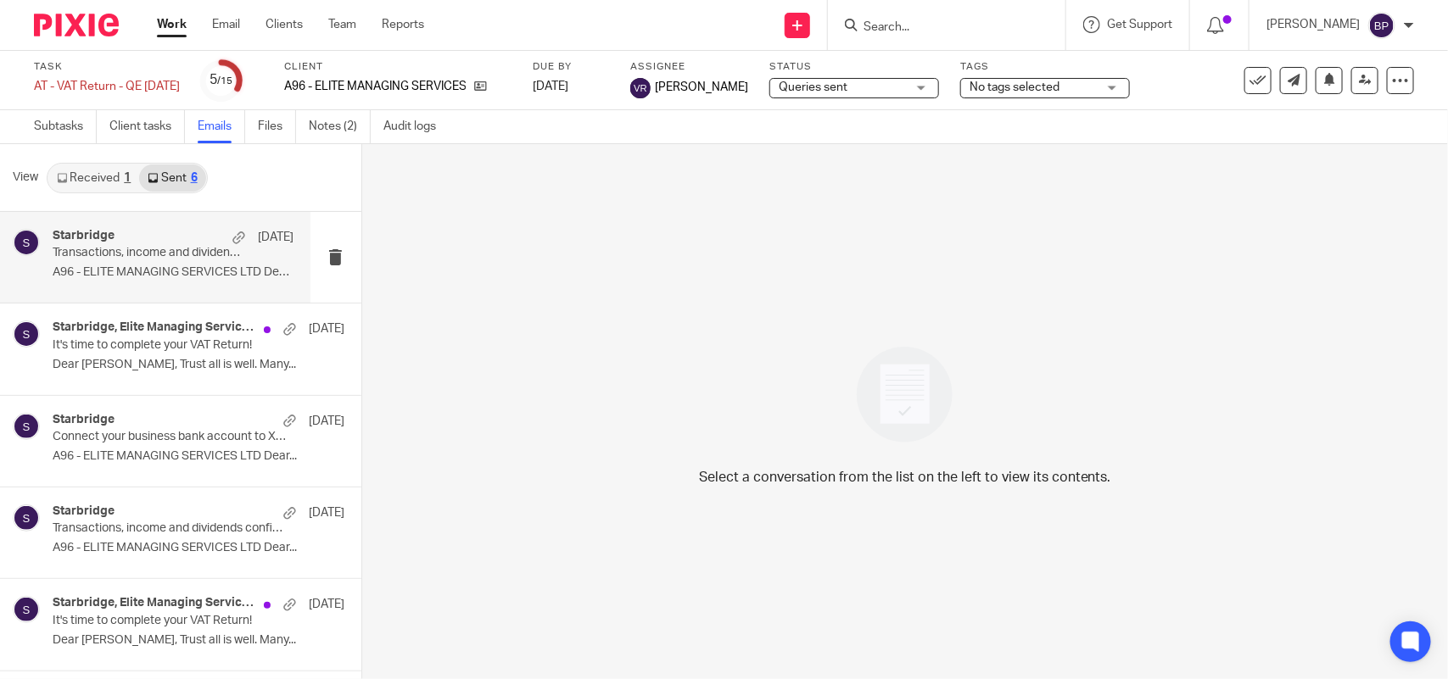
click at [148, 257] on p "Transactions, income and dividends confirmation required to complete your VAT R…" at bounding box center [149, 253] width 193 height 14
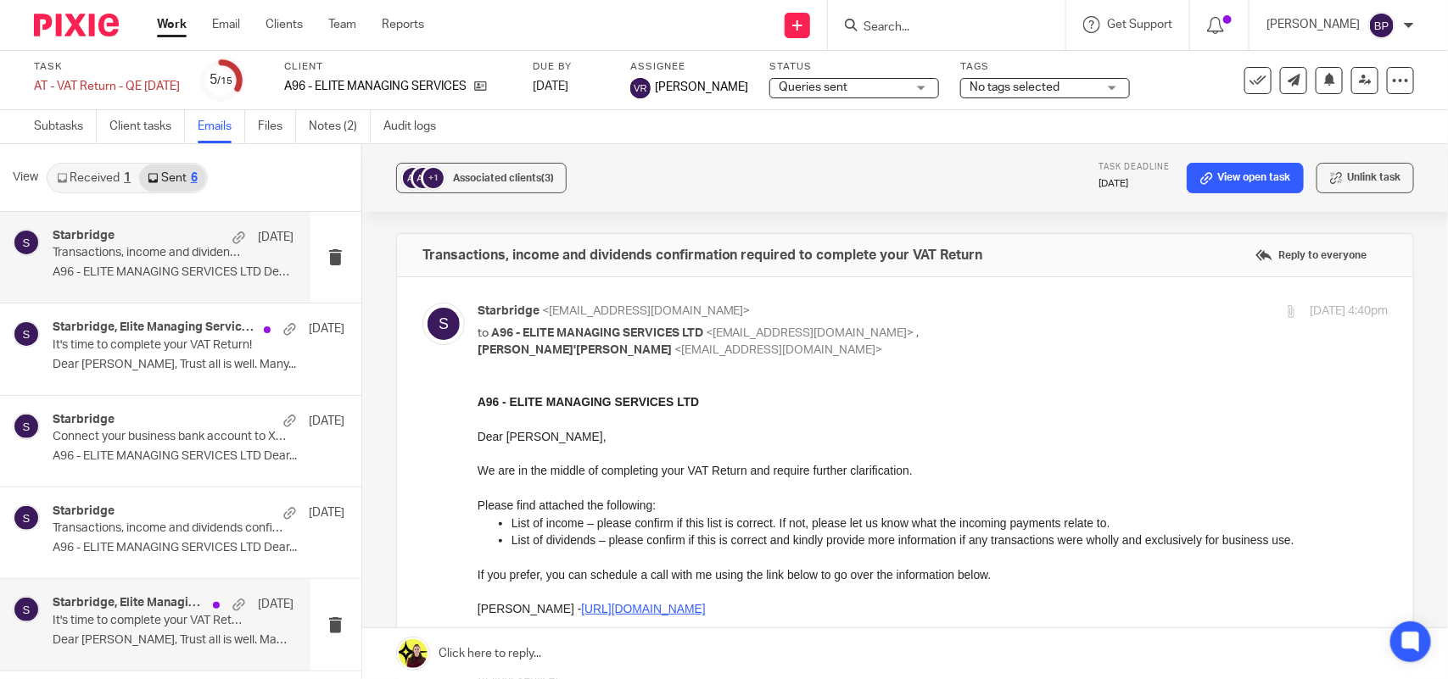
click at [98, 179] on link "Received 1" at bounding box center [93, 178] width 91 height 27
click at [142, 596] on div "Starbridge, Elite Managing Services 29 Aug It's time to complete your VAT Retur…" at bounding box center [173, 624] width 241 height 57
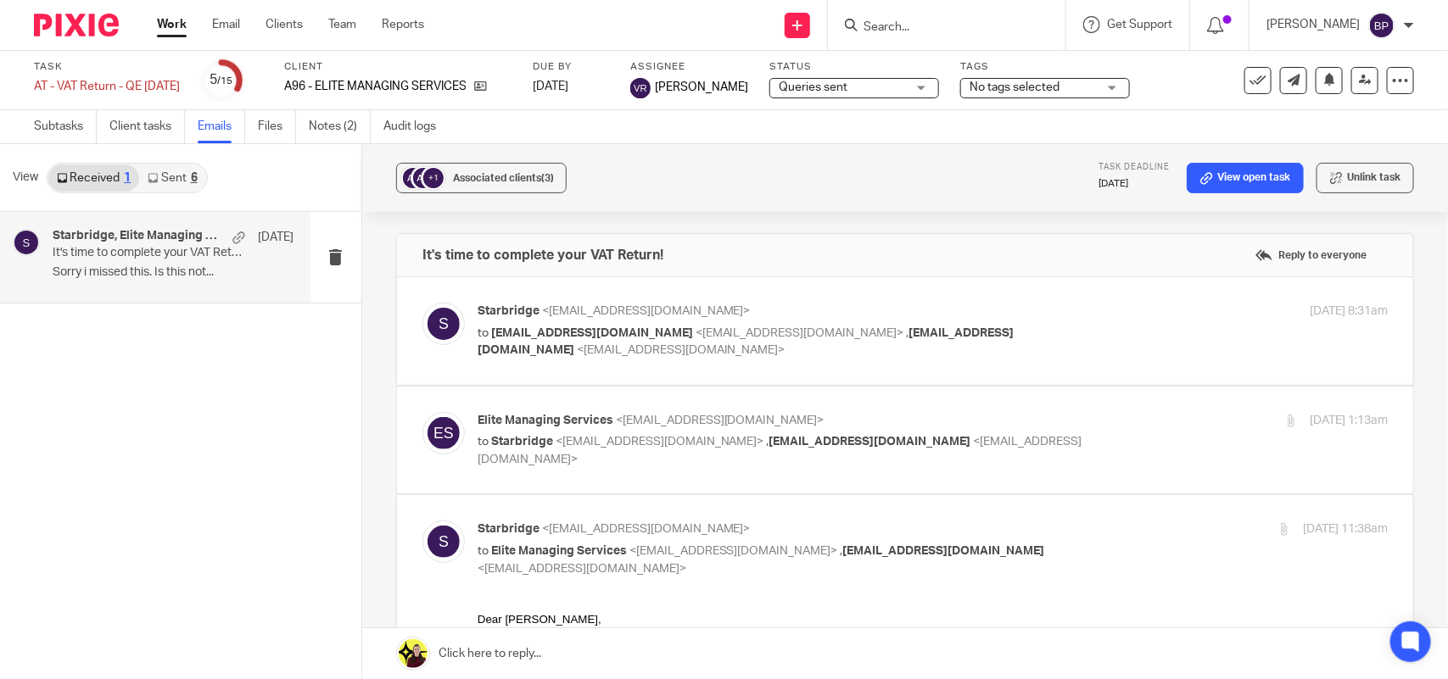
click at [1121, 414] on div "29 Aug 2025 1:13am" at bounding box center [1236, 421] width 304 height 18
checkbox input "true"
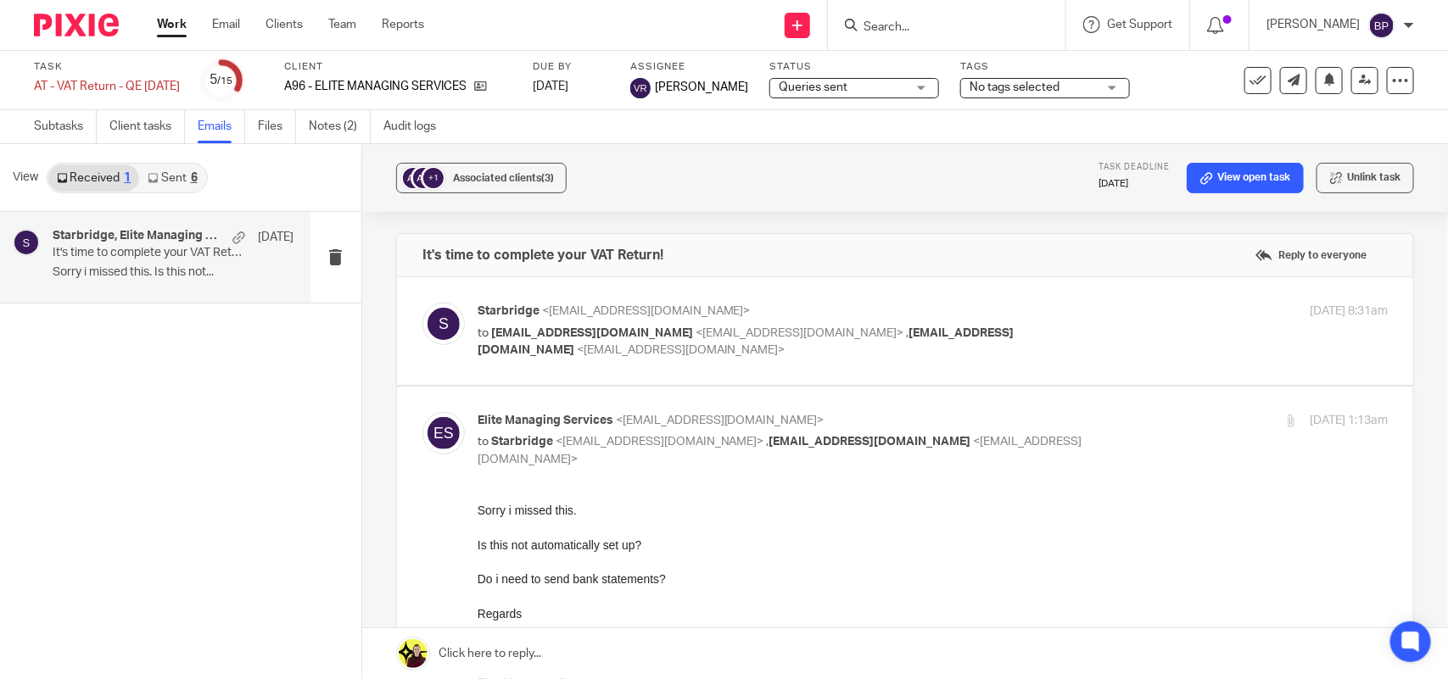
click at [1043, 323] on div "Starbridge <info@starbridge.uk> to info@emservices.uk <info@emservices.uk> , ma…" at bounding box center [780, 331] width 607 height 57
checkbox input "true"
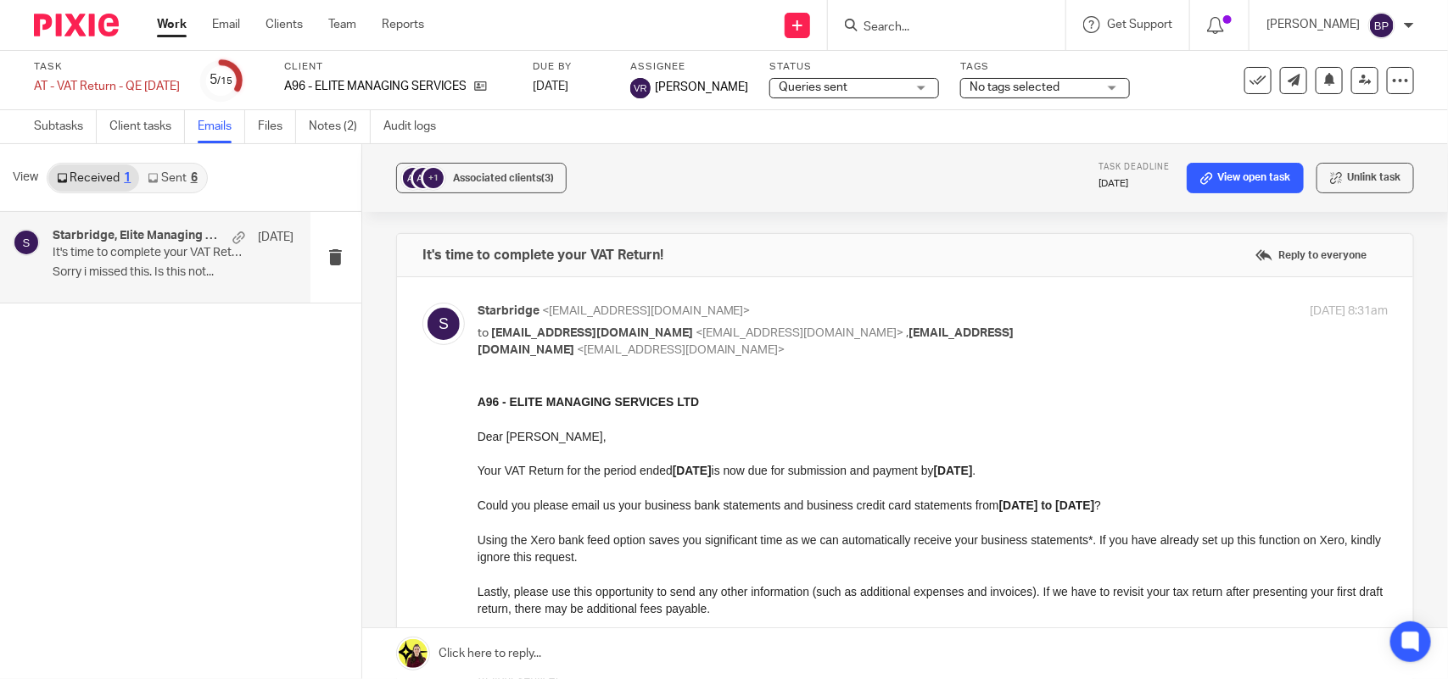
click at [166, 181] on link "Sent 6" at bounding box center [172, 178] width 66 height 27
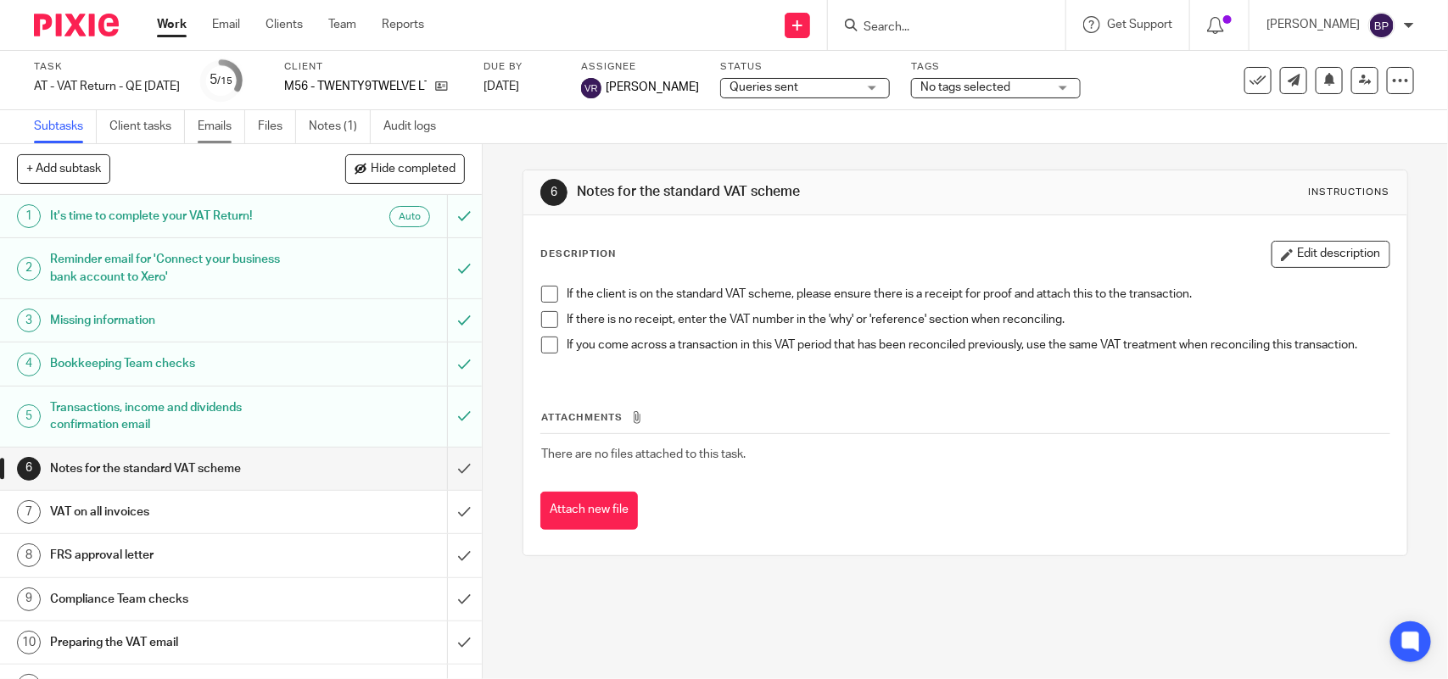
click at [209, 123] on link "Emails" at bounding box center [221, 126] width 47 height 33
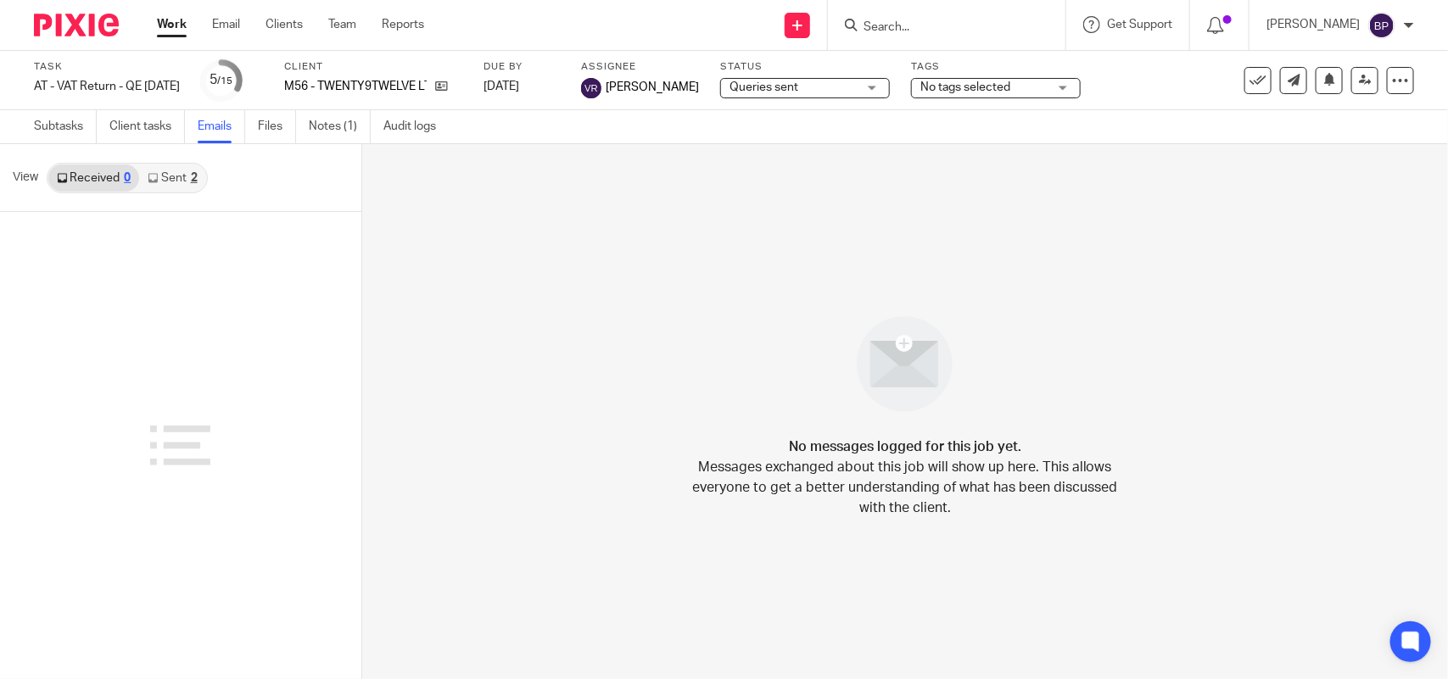
click at [155, 174] on icon at bounding box center [153, 178] width 10 height 10
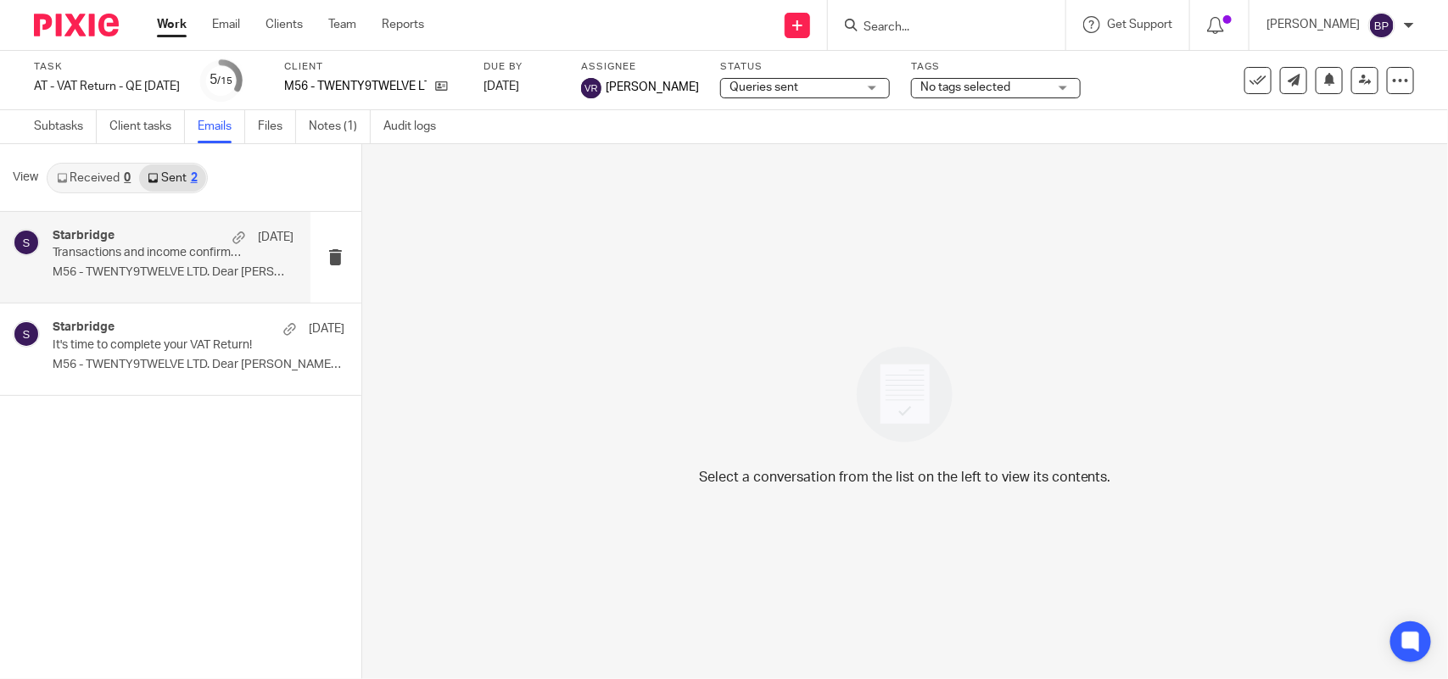
click at [162, 288] on div "Starbridge [DATE] Transactions and income confirmation required to complete you…" at bounding box center [155, 257] width 310 height 91
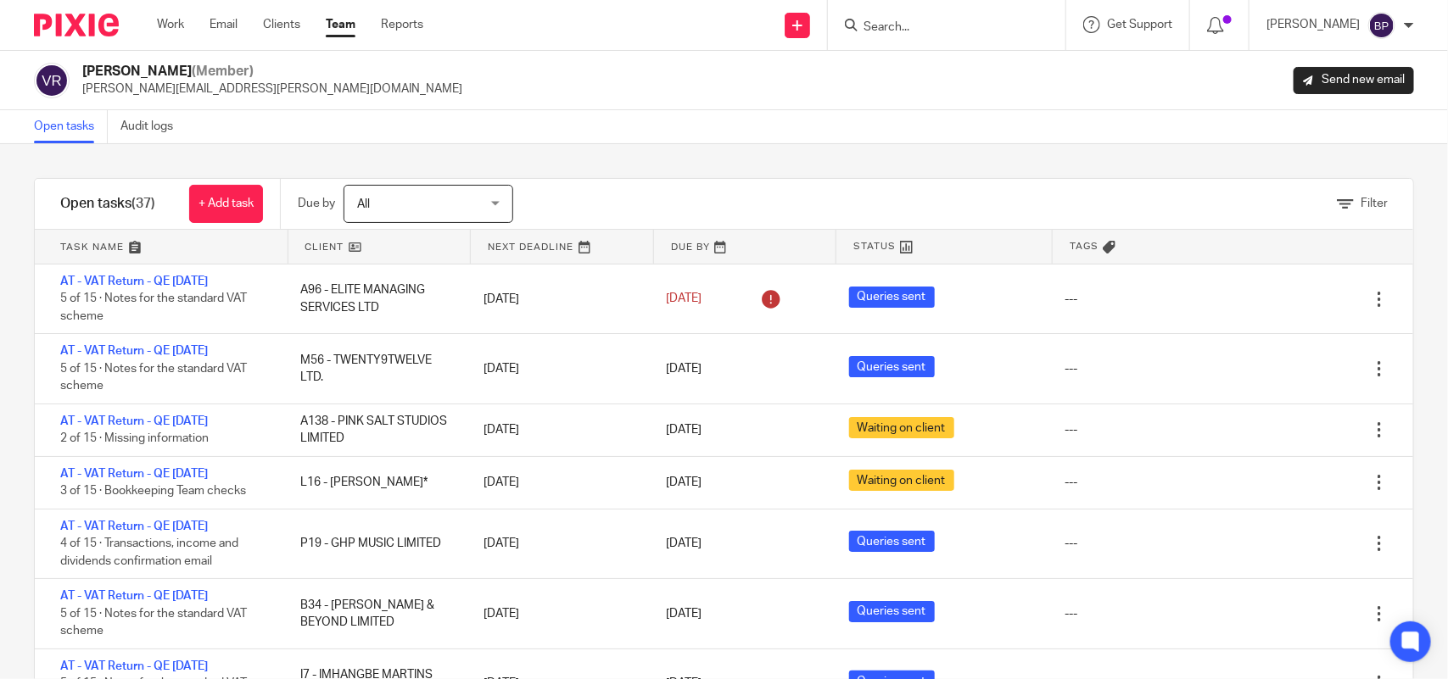
click at [798, 170] on div "Filter tasks Only show tasks matching all of these conditions 1 Client name Is …" at bounding box center [724, 411] width 1448 height 535
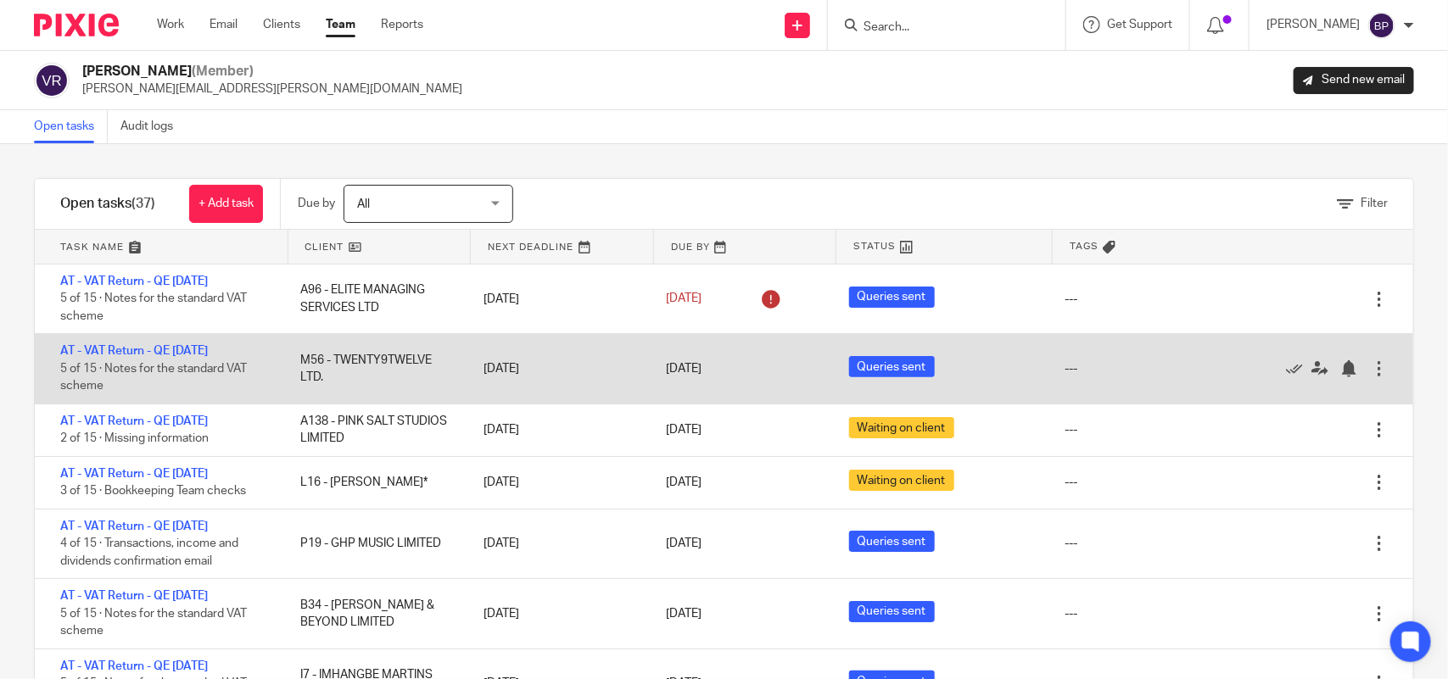
scroll to position [106, 0]
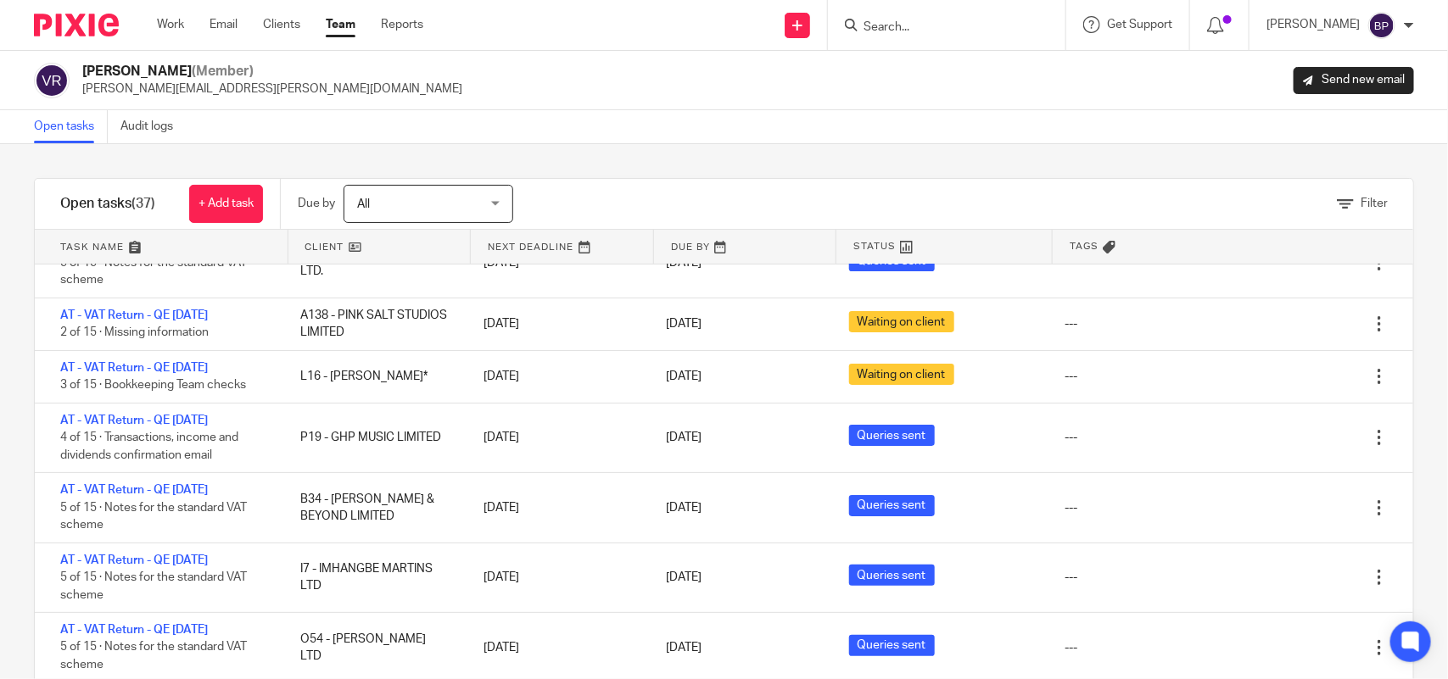
click at [920, 167] on div "Filter tasks Only show tasks matching all of these conditions 1 Client name Is …" at bounding box center [724, 411] width 1448 height 535
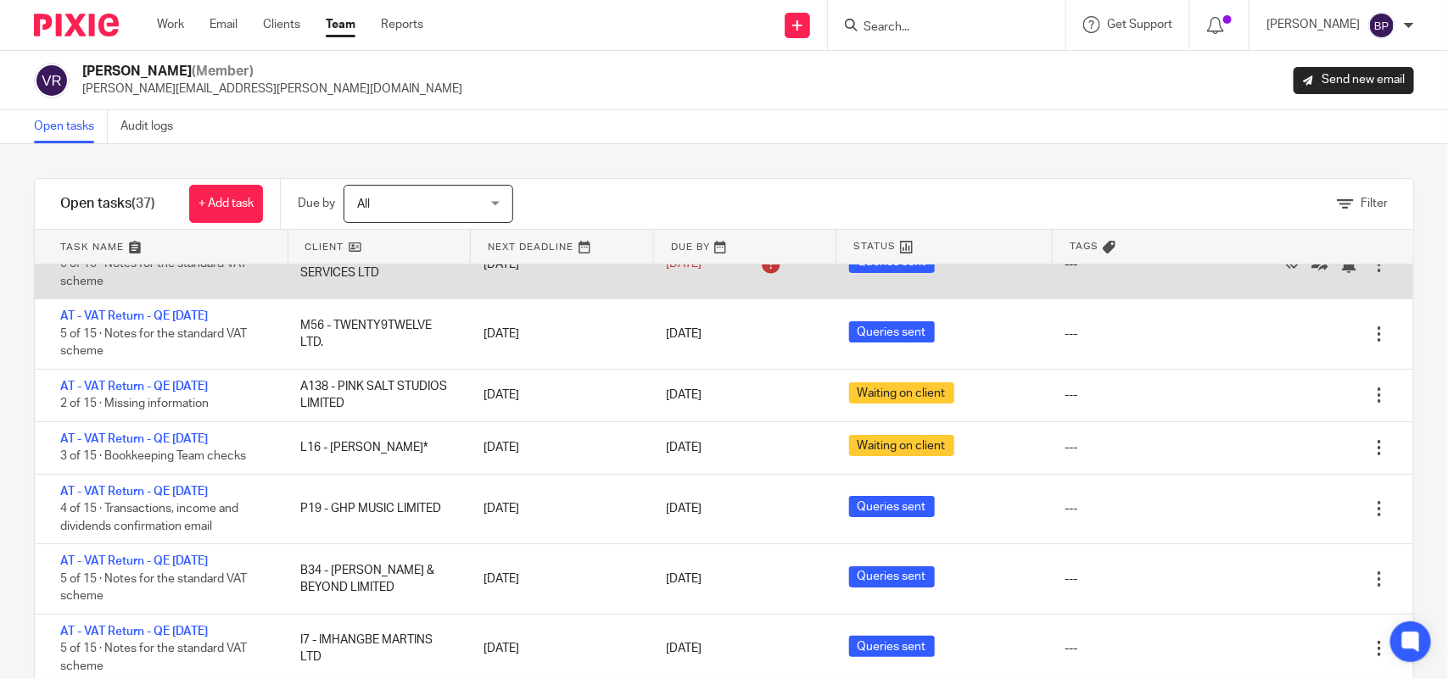
scroll to position [0, 0]
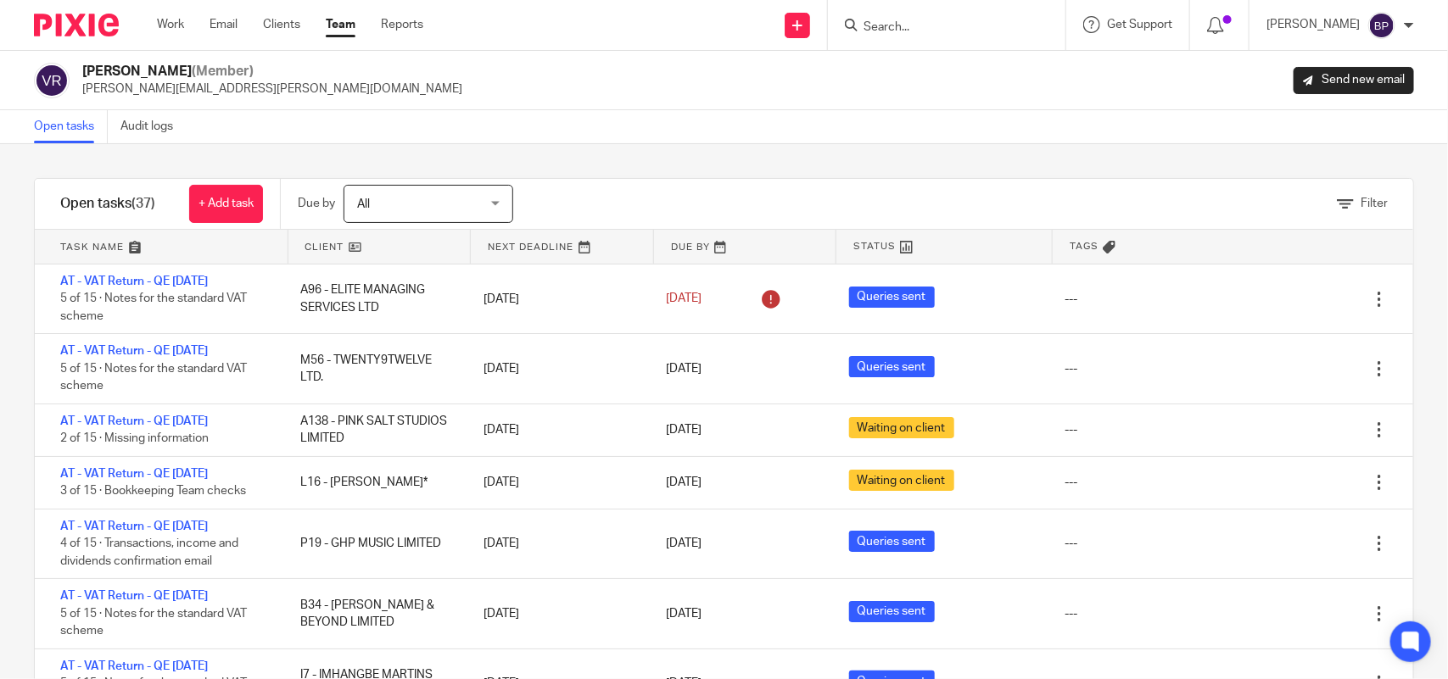
click at [247, 137] on div "Open tasks Audit logs" at bounding box center [724, 127] width 1448 height 34
click at [940, 154] on div "Filter tasks Only show tasks matching all of these conditions 1 Client name Is …" at bounding box center [724, 411] width 1448 height 535
